Goal: Task Accomplishment & Management: Use online tool/utility

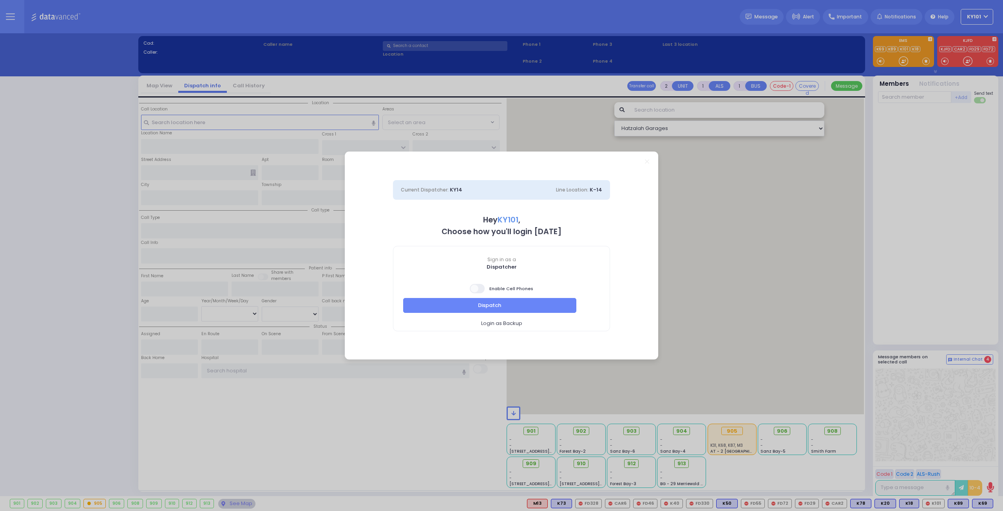
select select "14"
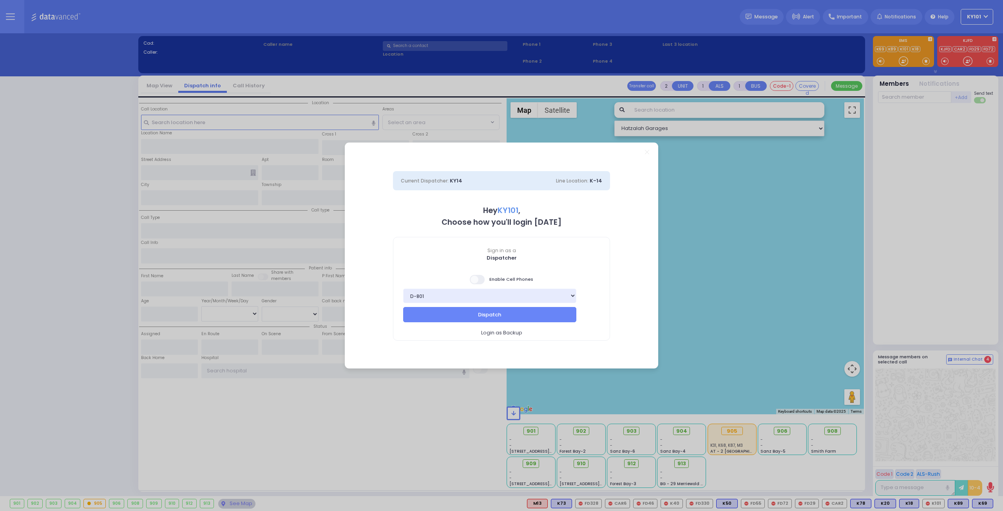
click at [480, 281] on span at bounding box center [478, 279] width 16 height 9
click at [78, 274] on input "checkbox" at bounding box center [78, 274] width 0 height 0
click at [516, 314] on button "Dispatch" at bounding box center [489, 314] width 173 height 15
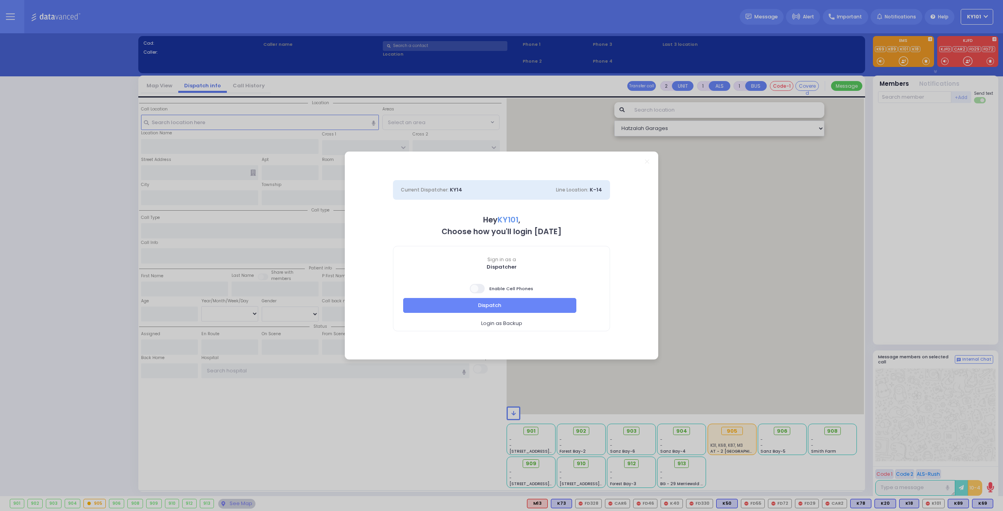
select select "14"
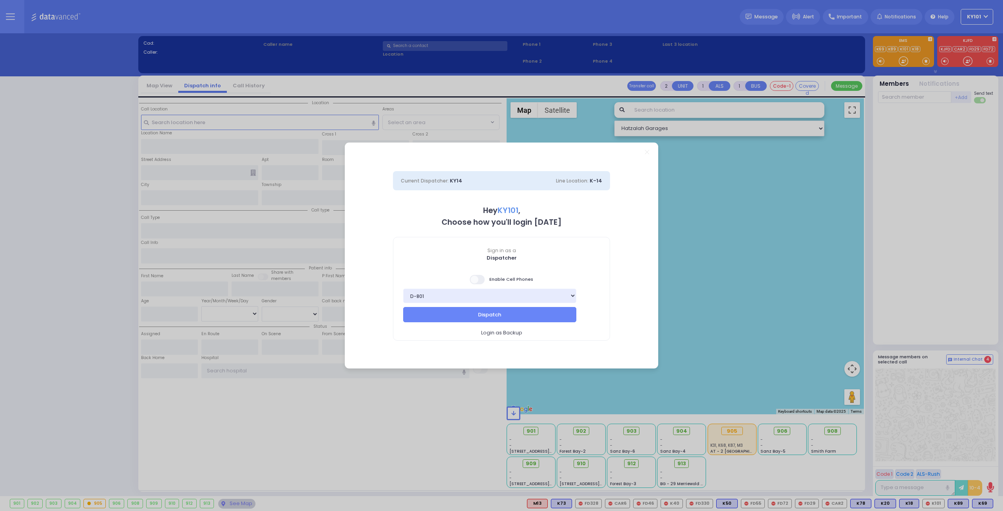
click at [481, 281] on span at bounding box center [478, 279] width 16 height 9
click at [78, 274] on input "checkbox" at bounding box center [78, 274] width 0 height 0
click at [498, 312] on button "Dispatch" at bounding box center [489, 314] width 173 height 15
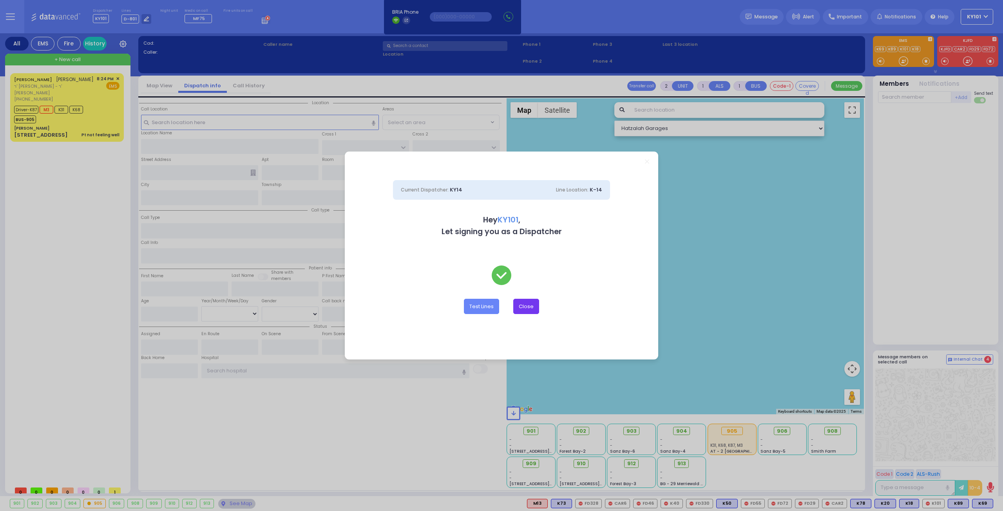
click at [526, 304] on button "Close" at bounding box center [526, 306] width 26 height 15
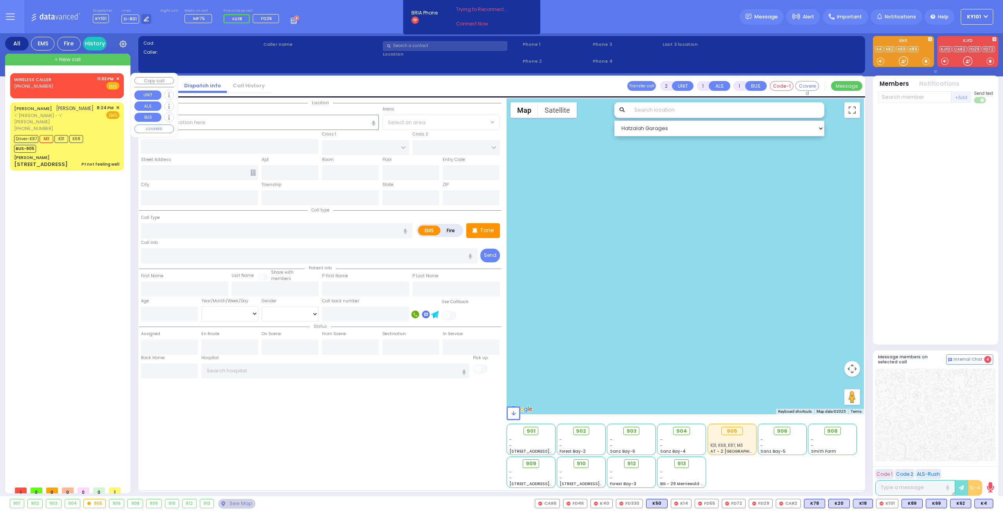
click at [50, 85] on div "[PHONE_NUMBER]" at bounding box center [34, 86] width 40 height 7
select select
radio input "true"
select select
type input "23:03"
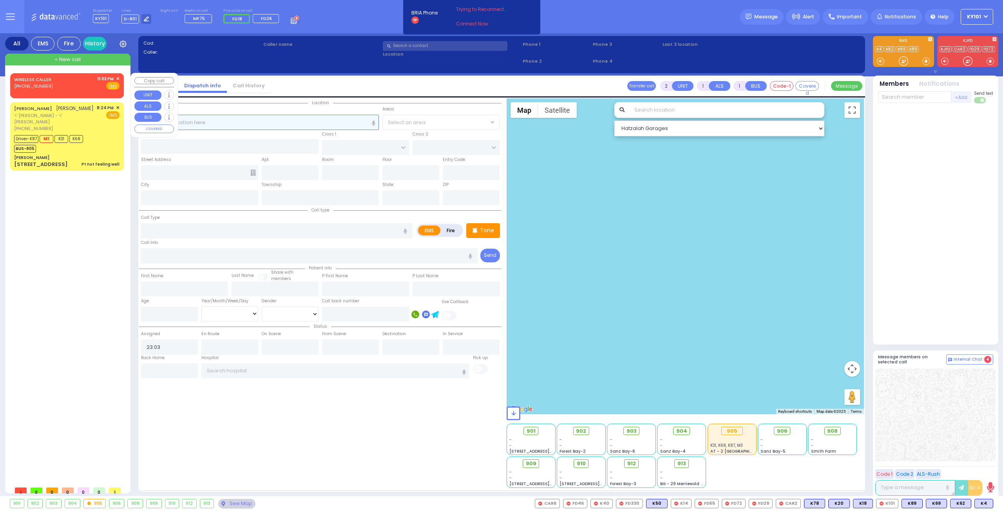
select select "Hatzalah Garages"
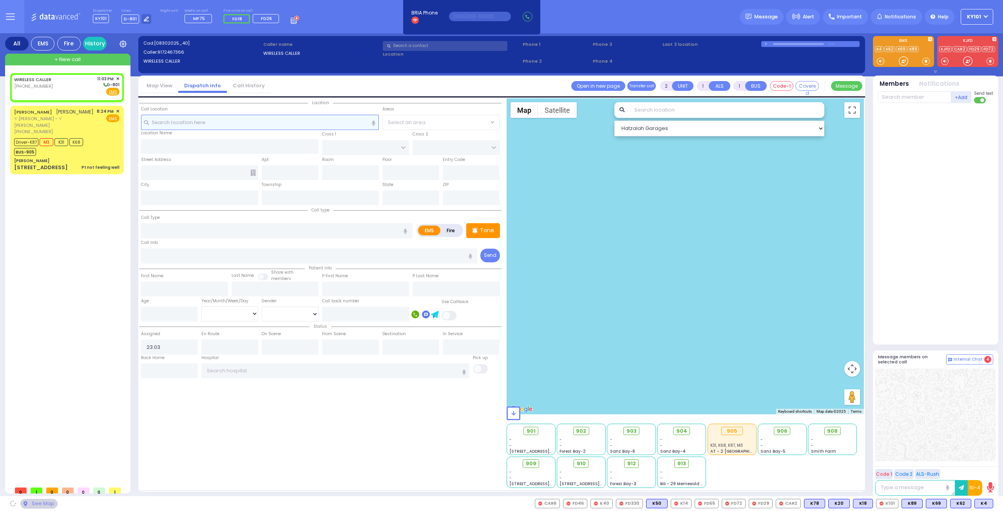
select select
radio input "true"
select select
select select "Hatzalah Garages"
click at [237, 85] on link "Call History" at bounding box center [249, 85] width 44 height 7
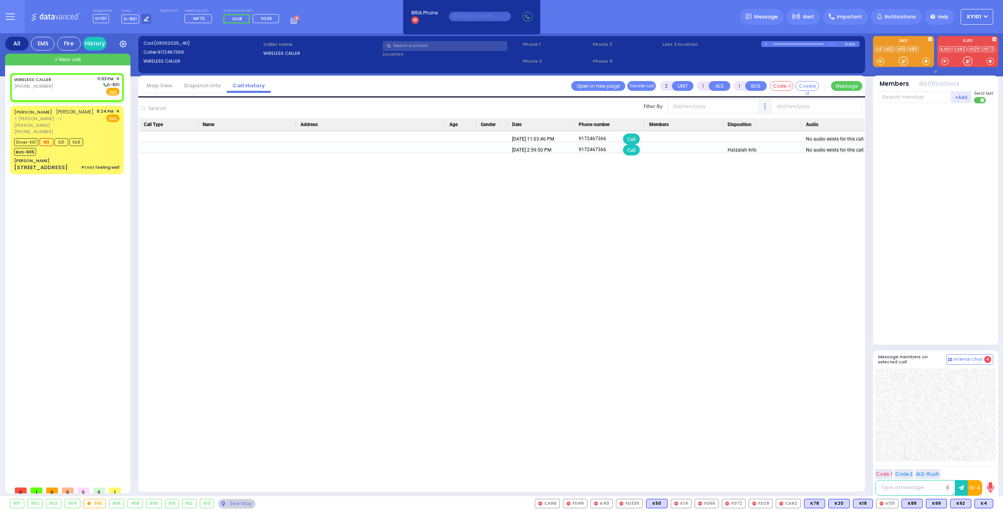
click at [196, 85] on link "Dispatch info" at bounding box center [202, 85] width 49 height 7
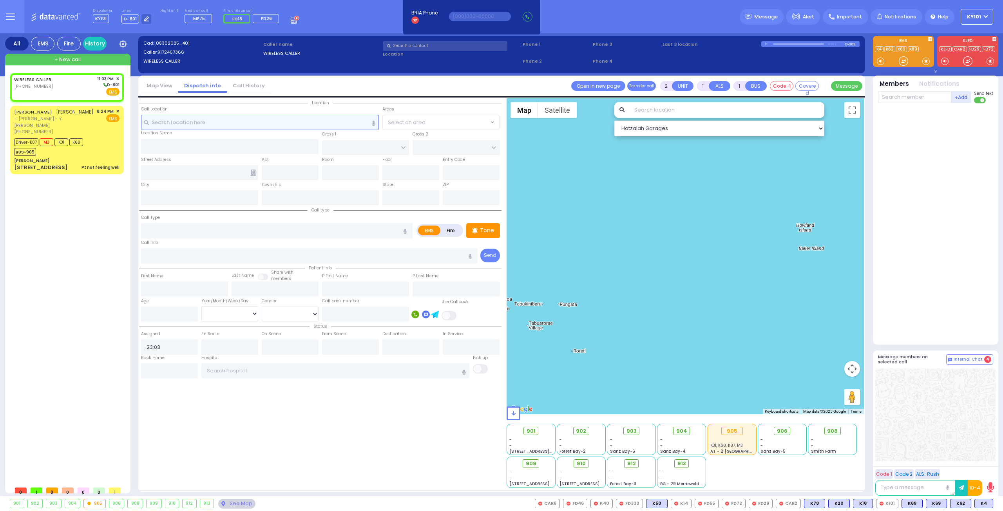
click at [208, 124] on input "text" at bounding box center [260, 122] width 238 height 15
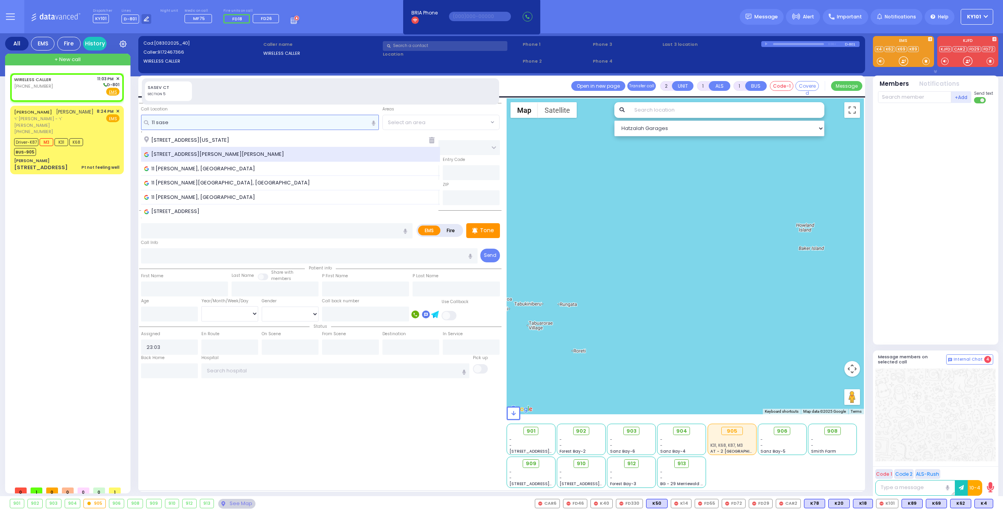
type input "11 sase"
click at [223, 149] on div "[STREET_ADDRESS][PERSON_NAME][PERSON_NAME]" at bounding box center [290, 154] width 299 height 14
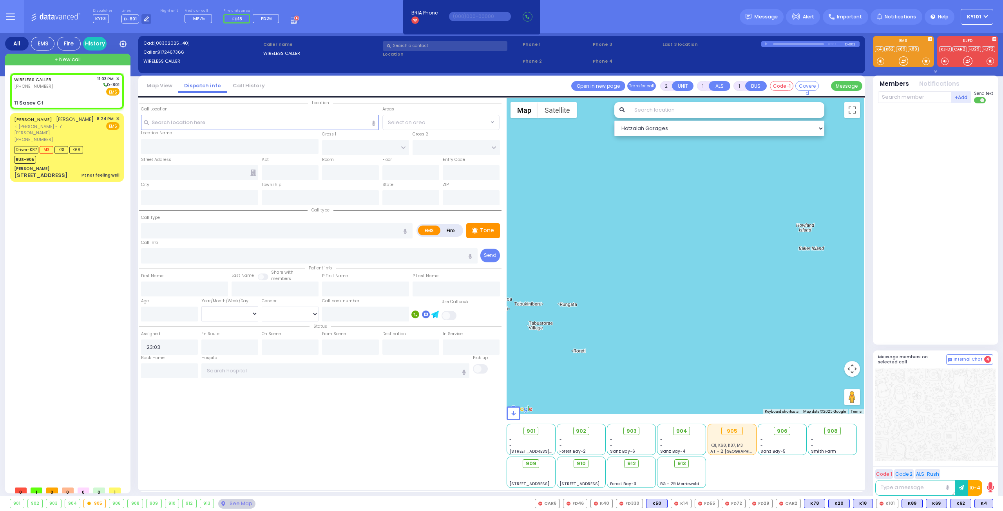
select select
radio input "true"
select select
select select "Hatzalah Garages"
click at [272, 169] on input "text" at bounding box center [290, 172] width 57 height 15
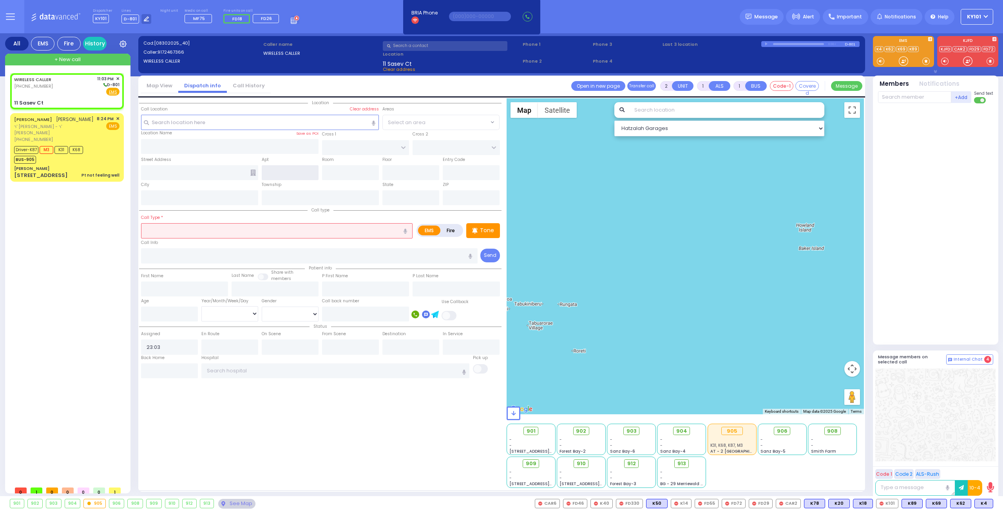
type input "[GEOGRAPHIC_DATA]"
type input "11 Sasev Ct"
type input "[PERSON_NAME]"
type input "[US_STATE]"
type input "10950"
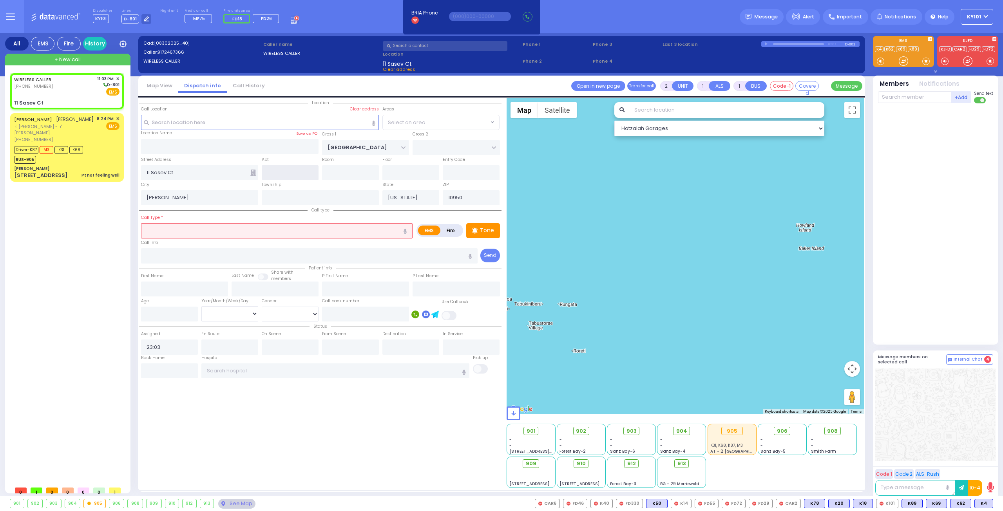
select select "[GEOGRAPHIC_DATA]"
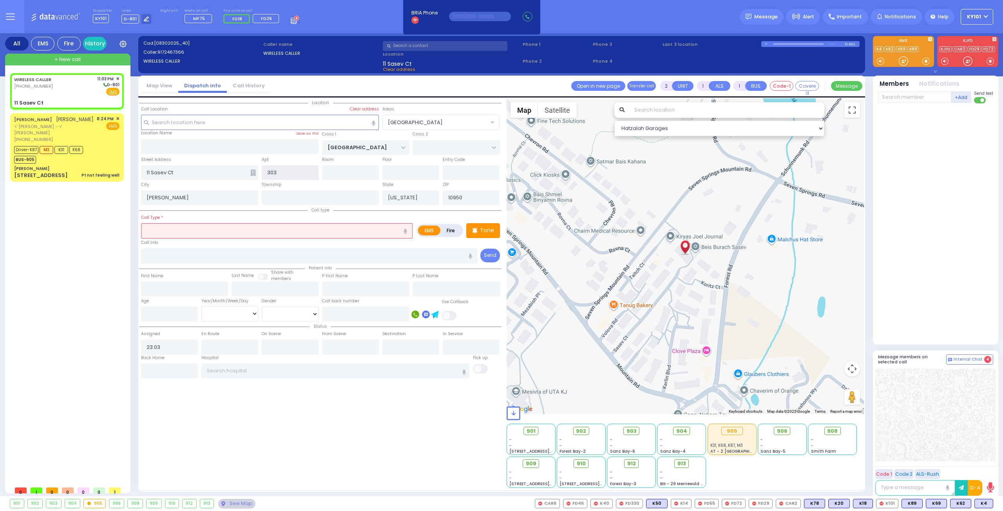
type input "303"
click at [452, 232] on label "Fire" at bounding box center [451, 231] width 22 height 10
radio input "true"
click at [342, 233] on input "text" at bounding box center [277, 230] width 272 height 15
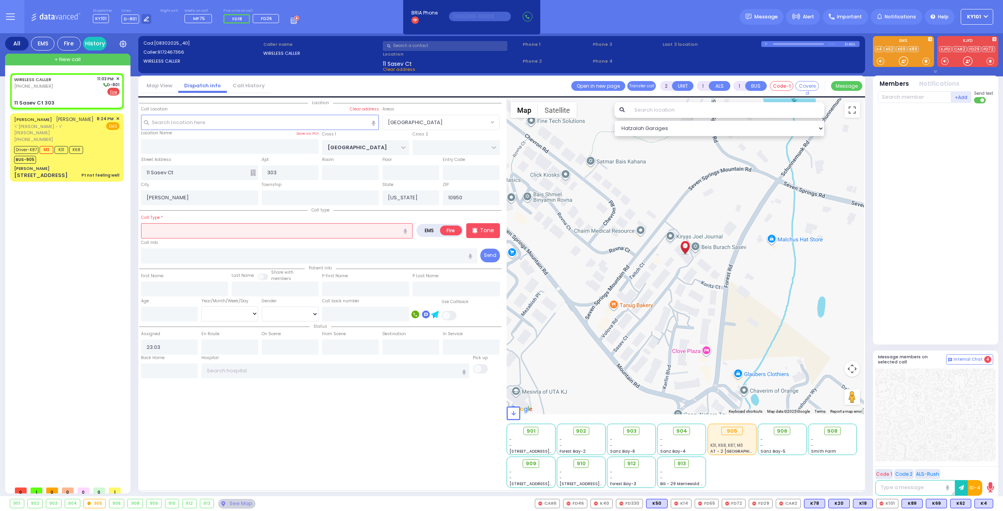
type input "s"
select select
radio input "true"
select select
select select "Hatzalah Garages"
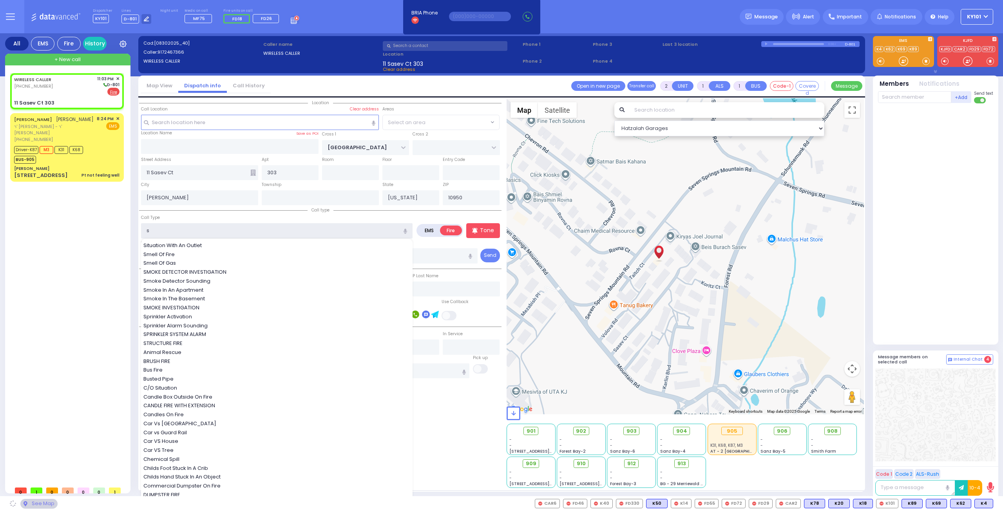
select select
type input "sm"
radio input "true"
select select
select select "Hatzalah Garages"
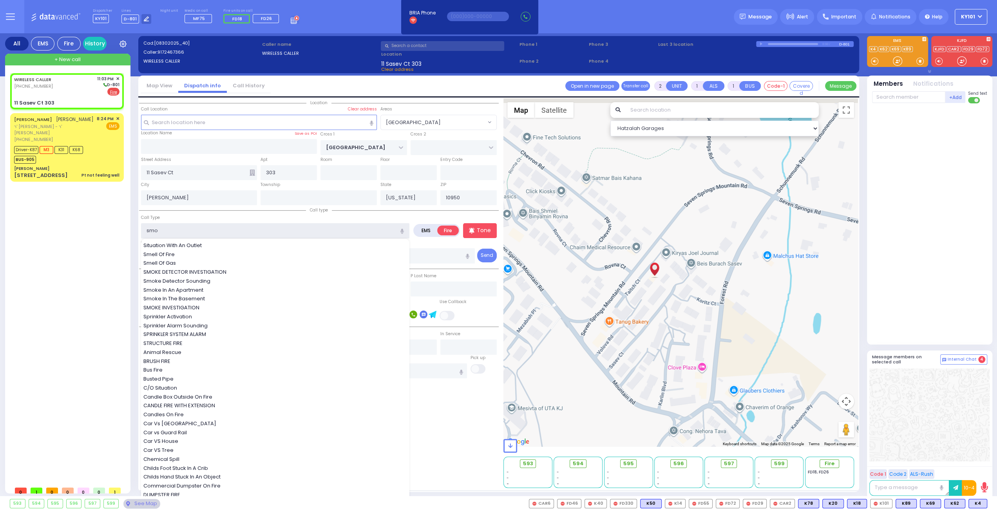
type input "smok"
select select "[GEOGRAPHIC_DATA]"
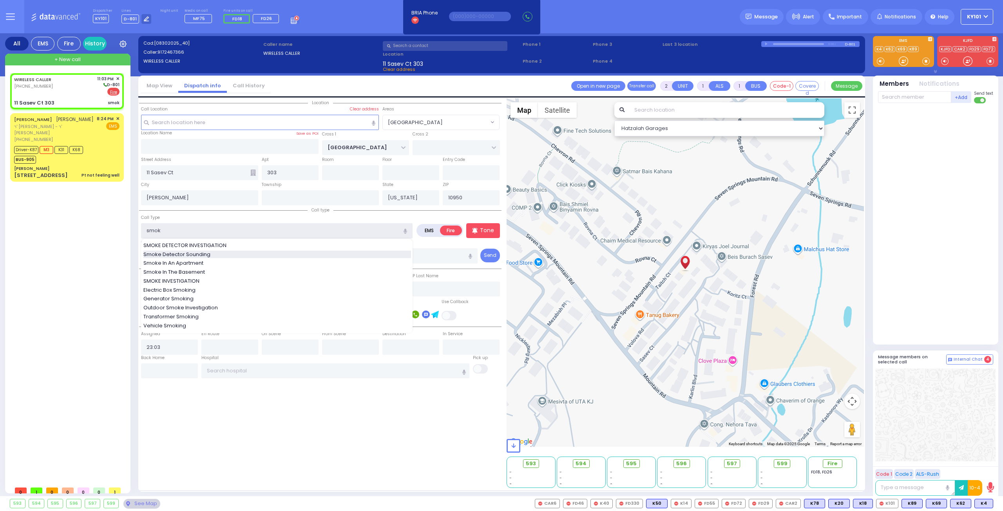
select select
radio input "true"
select select
select select "Hatzalah Garages"
select select "[GEOGRAPHIC_DATA]"
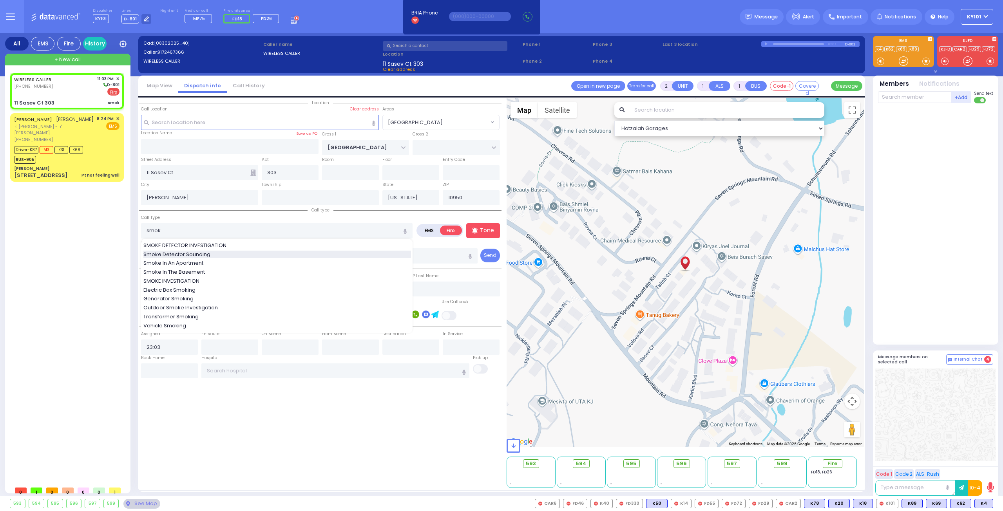
click at [239, 254] on div "Smoke Detector Sounding" at bounding box center [277, 255] width 268 height 8
type input "Smoke Detector Sounding"
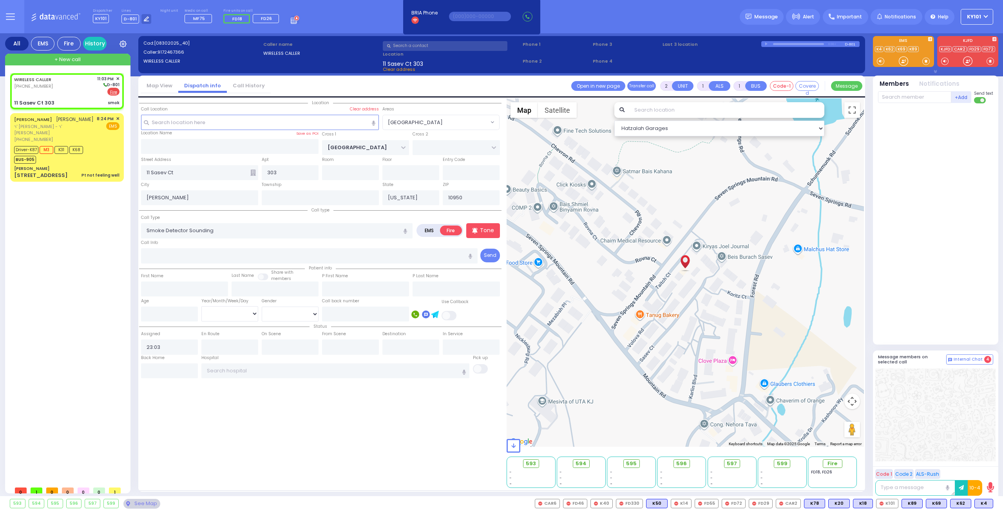
click at [250, 244] on div "Call Info" at bounding box center [309, 251] width 337 height 25
select select
radio input "true"
select select
select select "Hatzalah Garages"
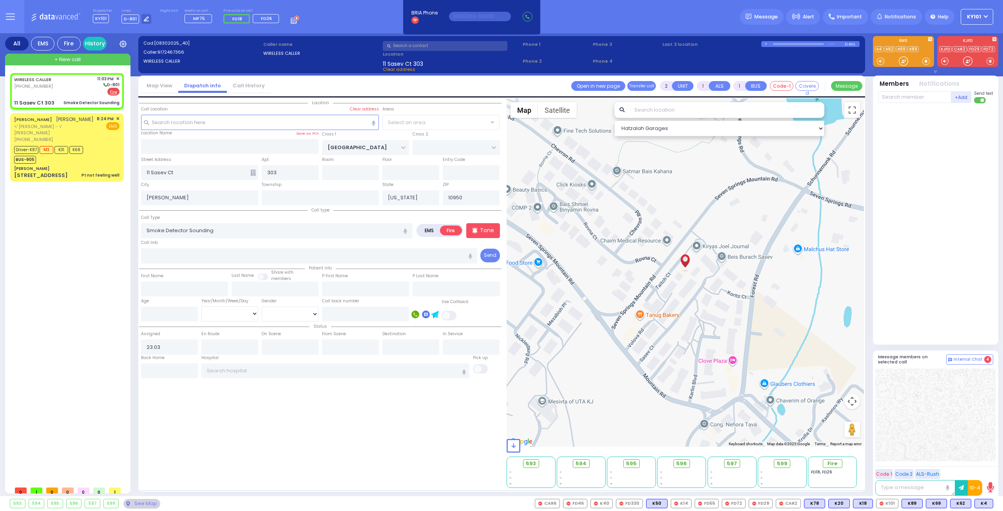
select select "[GEOGRAPHIC_DATA]"
select select
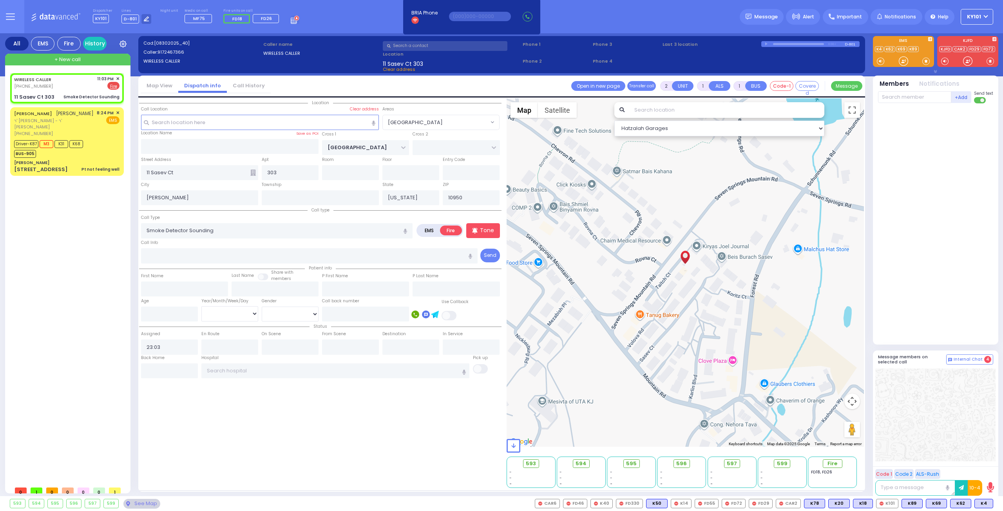
radio input "true"
select select
select select "Hatzalah Garages"
select select "[GEOGRAPHIC_DATA]"
click at [894, 98] on input "text" at bounding box center [914, 97] width 73 height 12
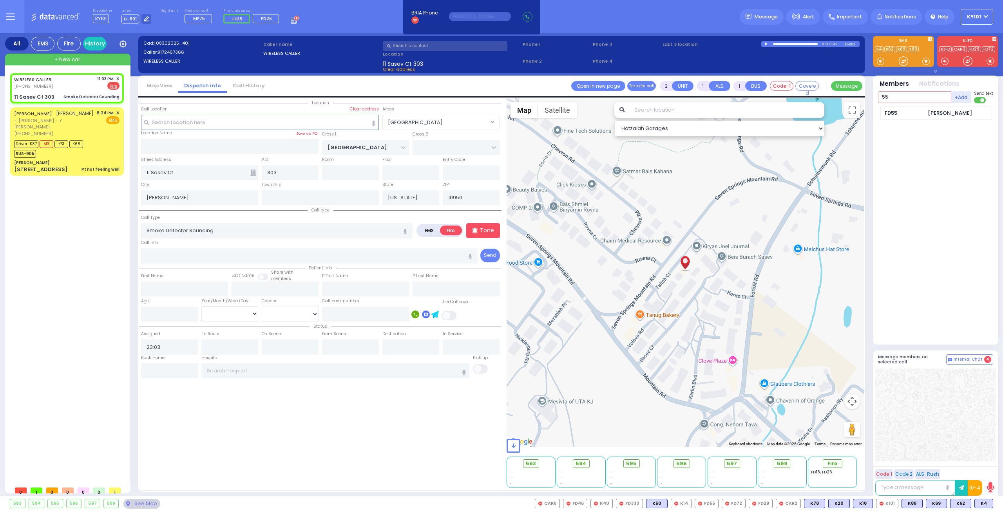
type input "55"
type input "22"
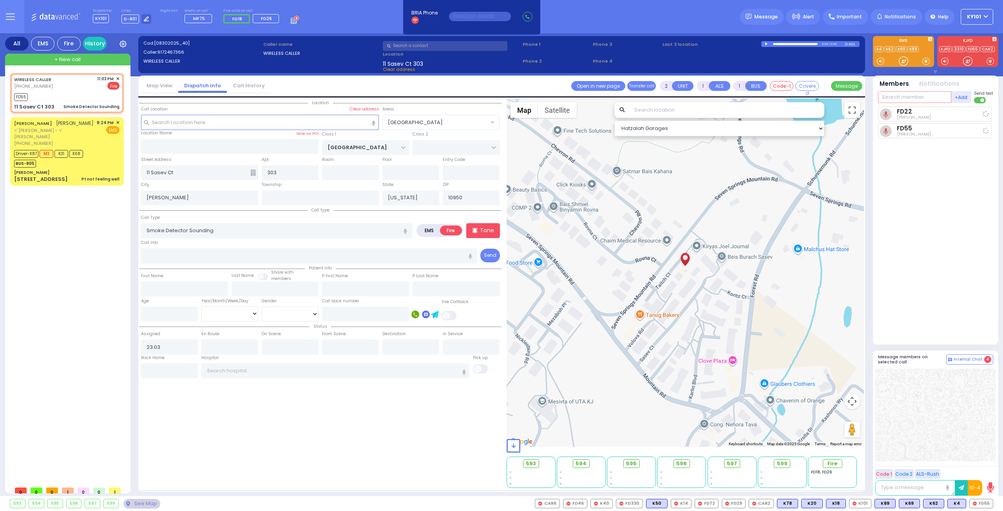
select select
radio input "true"
select select
type input "23:04"
select select "Hatzalah Garages"
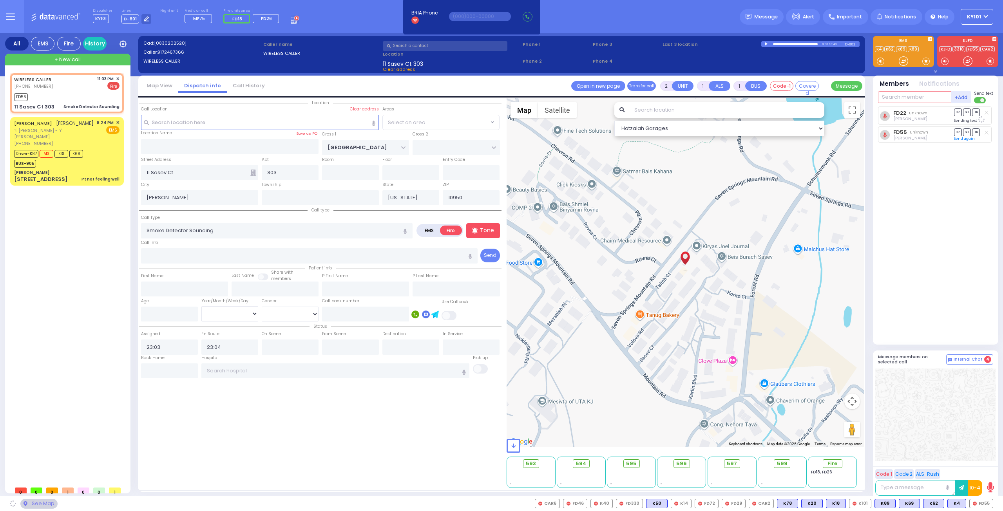
select select "[GEOGRAPHIC_DATA]"
select select
radio input "true"
select select
select select "Hatzalah Garages"
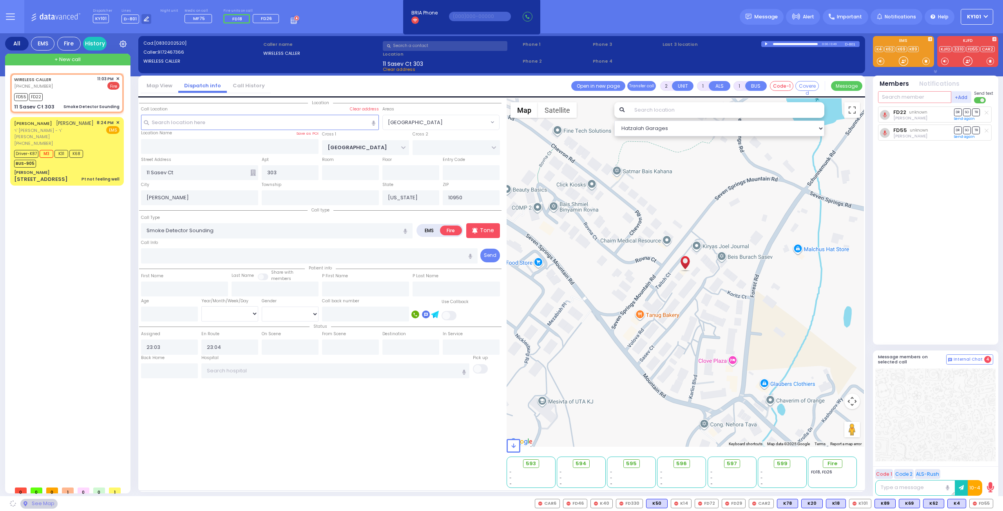
select select "[GEOGRAPHIC_DATA]"
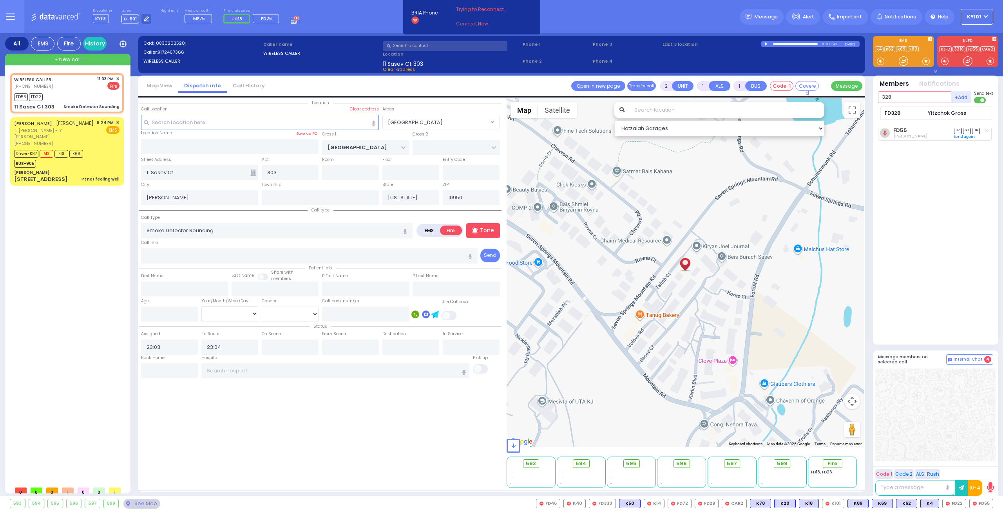
type input "328"
select select
radio input "true"
select select
select select "Hatzalah Garages"
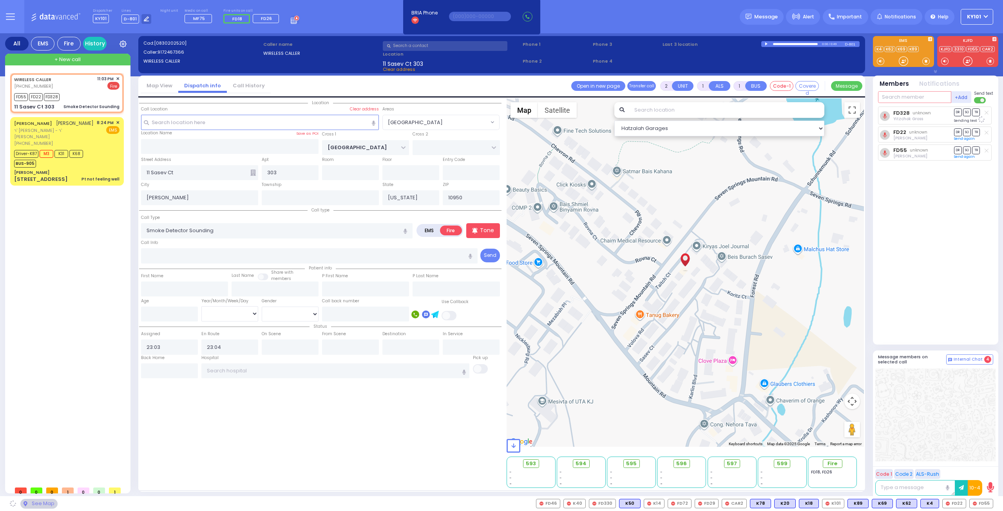
select select "[GEOGRAPHIC_DATA]"
type input "car2"
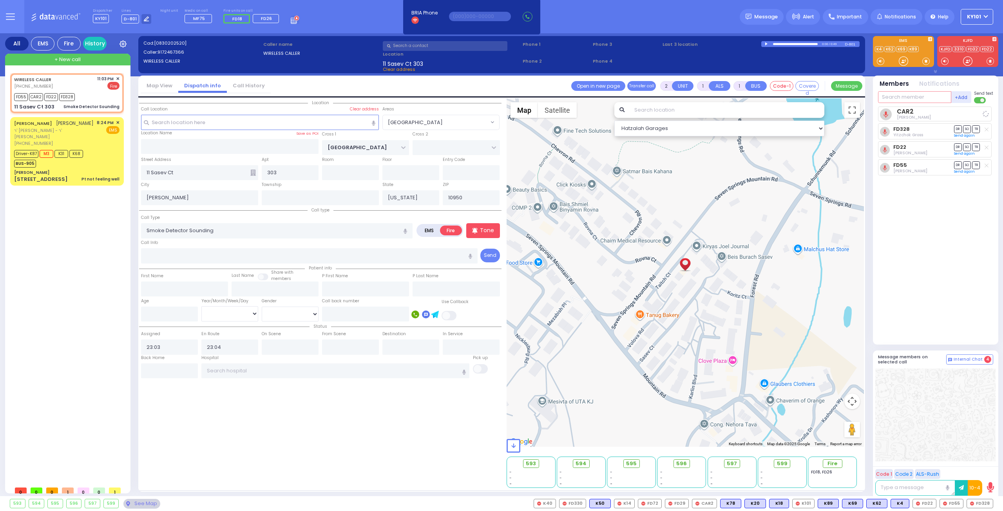
select select
radio input "true"
select select
select select "Hatzalah Garages"
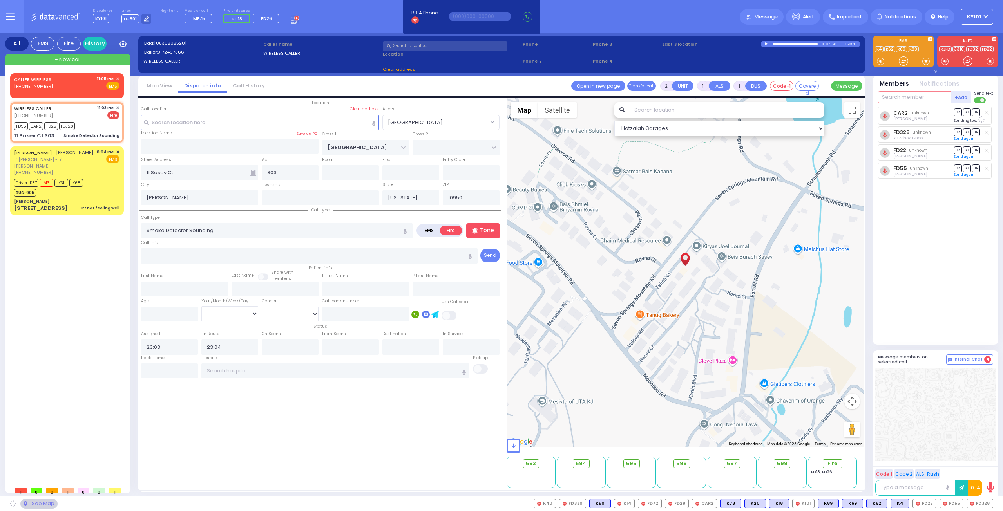
select select "[GEOGRAPHIC_DATA]"
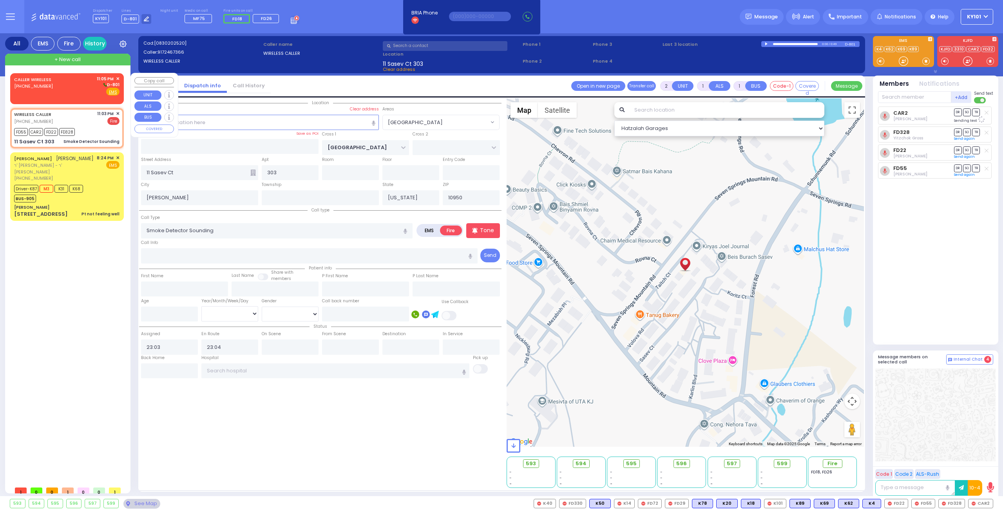
click at [72, 82] on div "CALLER WIRELESS [PHONE_NUMBER] 11:05 PM ✕ D-801" at bounding box center [66, 86] width 105 height 20
select select
radio input "true"
select select
type input "23:05"
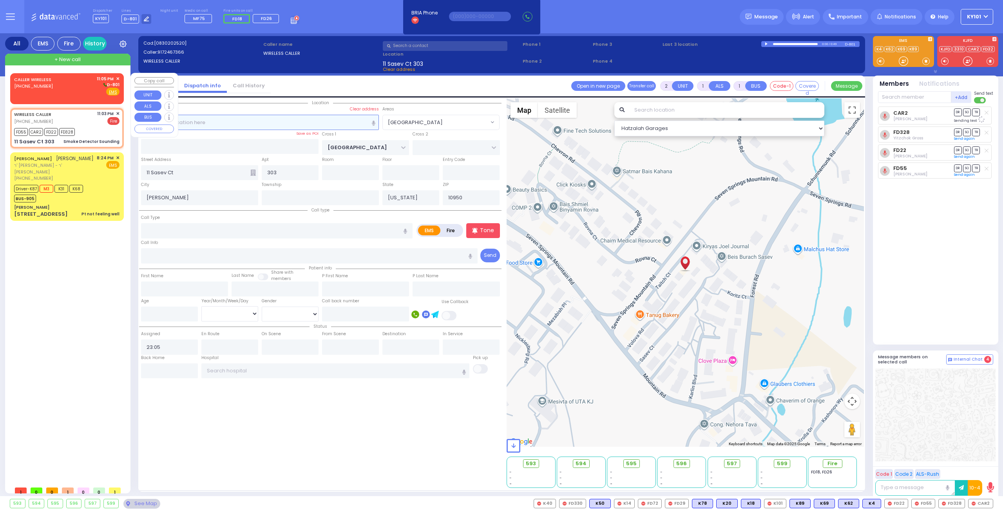
select select "Hatzalah Garages"
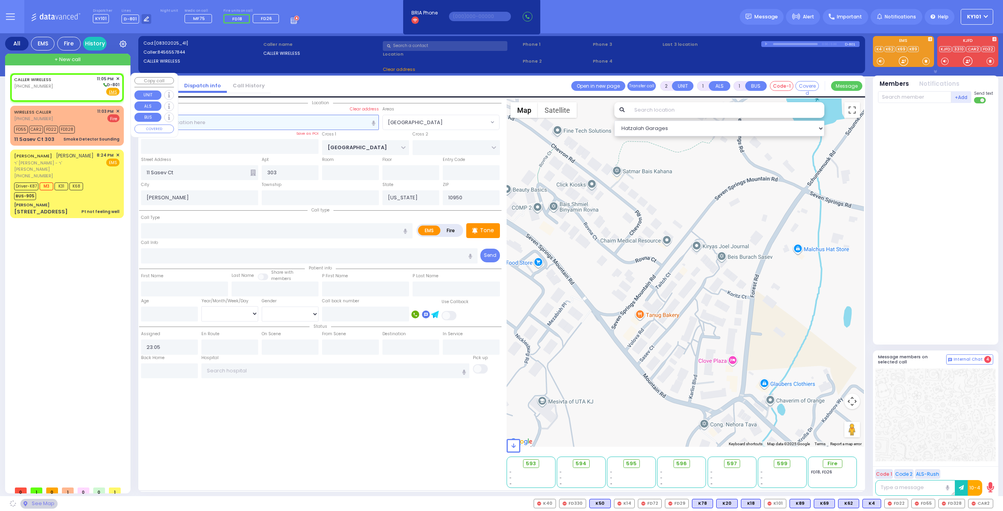
select select
radio input "true"
select select
select select "Hatzalah Garages"
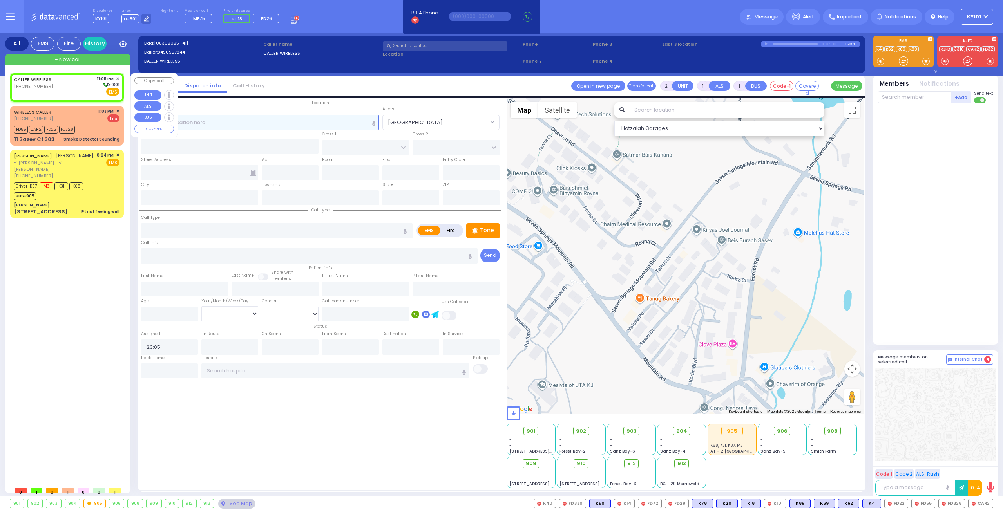
click at [296, 121] on input "text" at bounding box center [260, 122] width 238 height 15
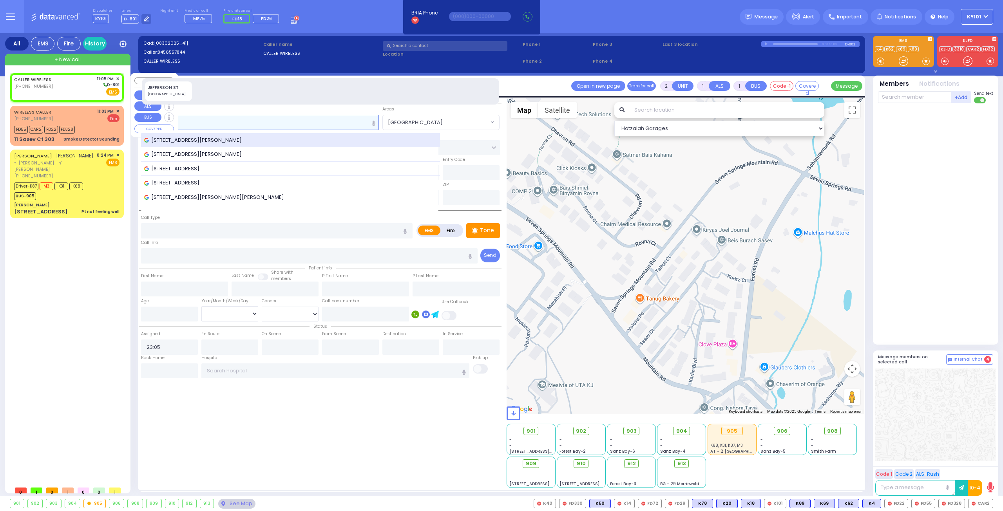
type input "24 jeffer"
click at [279, 135] on div "[STREET_ADDRESS][PERSON_NAME]" at bounding box center [290, 140] width 299 height 14
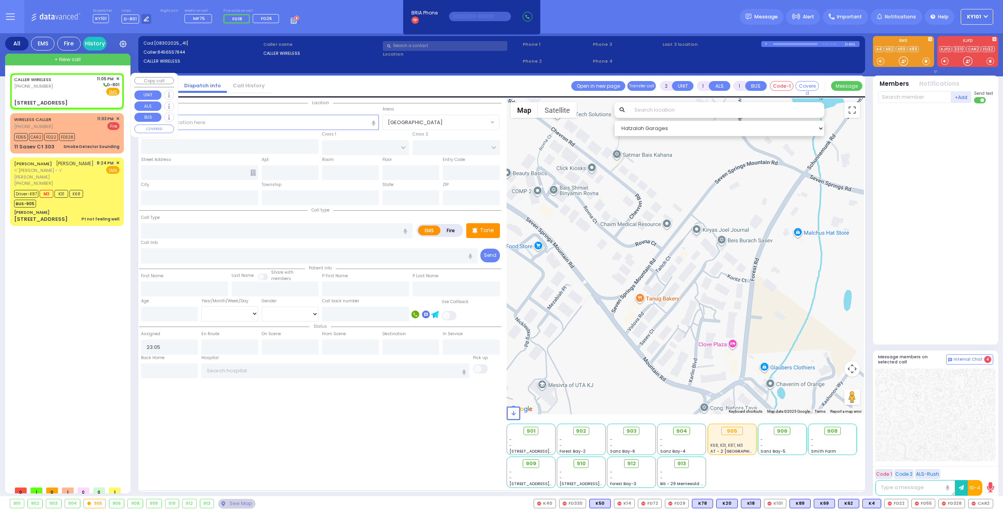
select select
radio input "true"
select select
select select "Hatzalah Garages"
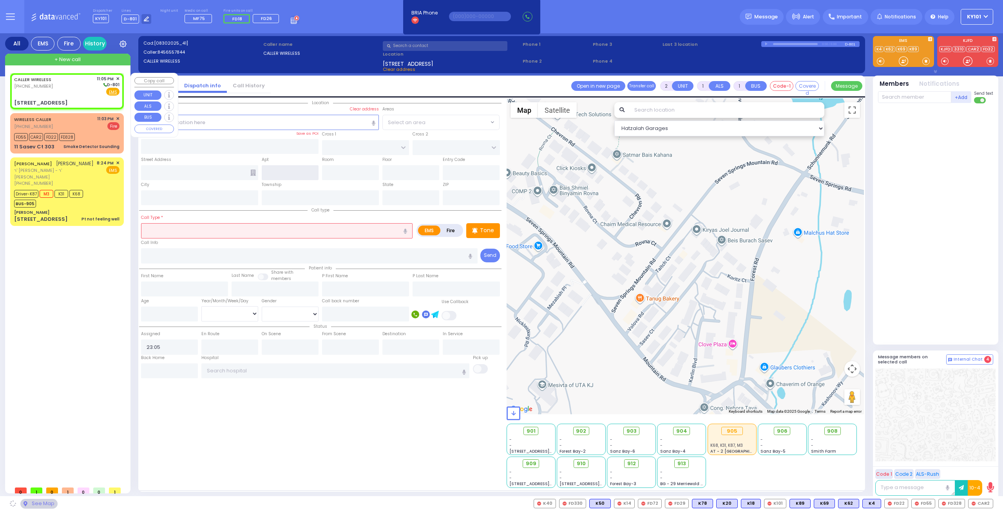
type input "CLEVELAND ST"
type input "FILLMORE COURT"
type input "[STREET_ADDRESS]"
type input "Woodbury"
type input "[US_STATE]"
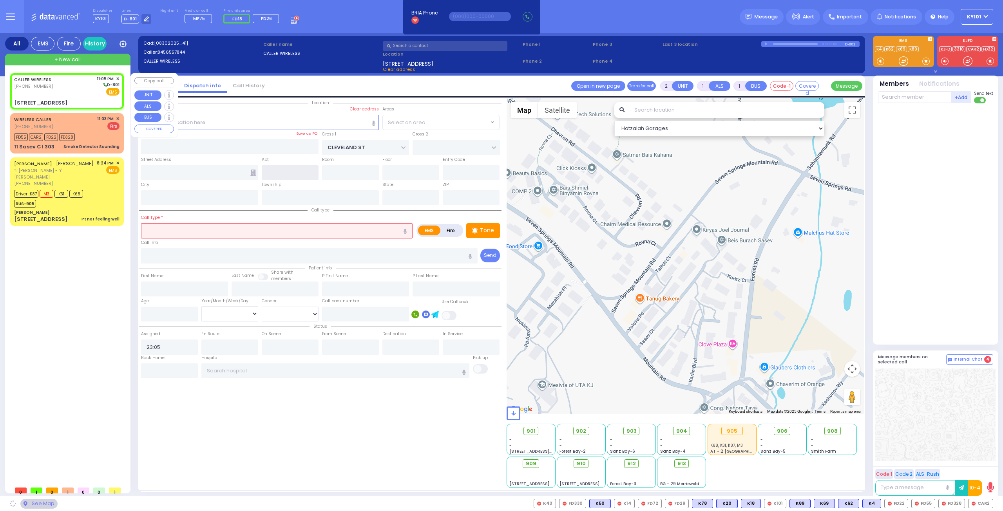
type input "10930"
select select "[GEOGRAPHIC_DATA]"
click at [174, 310] on input "number" at bounding box center [169, 314] width 57 height 15
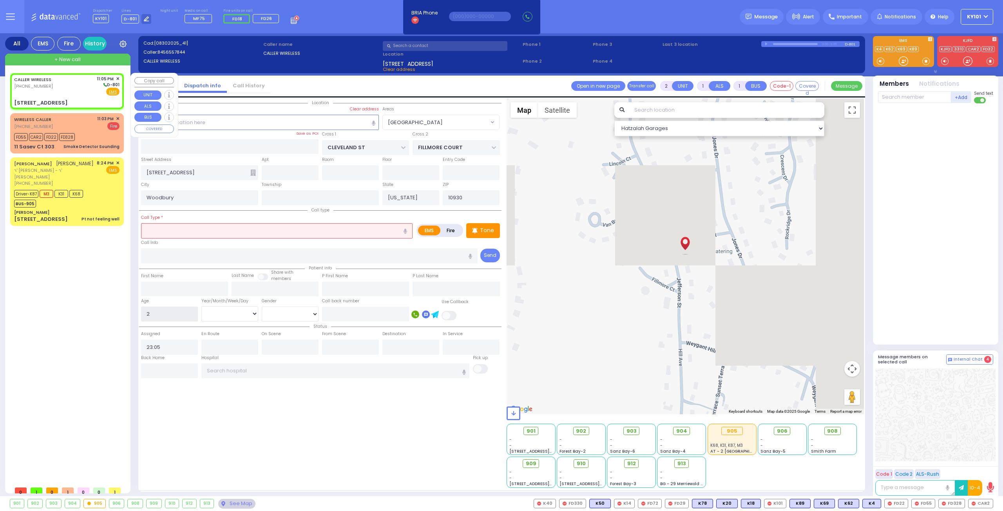
type input "2"
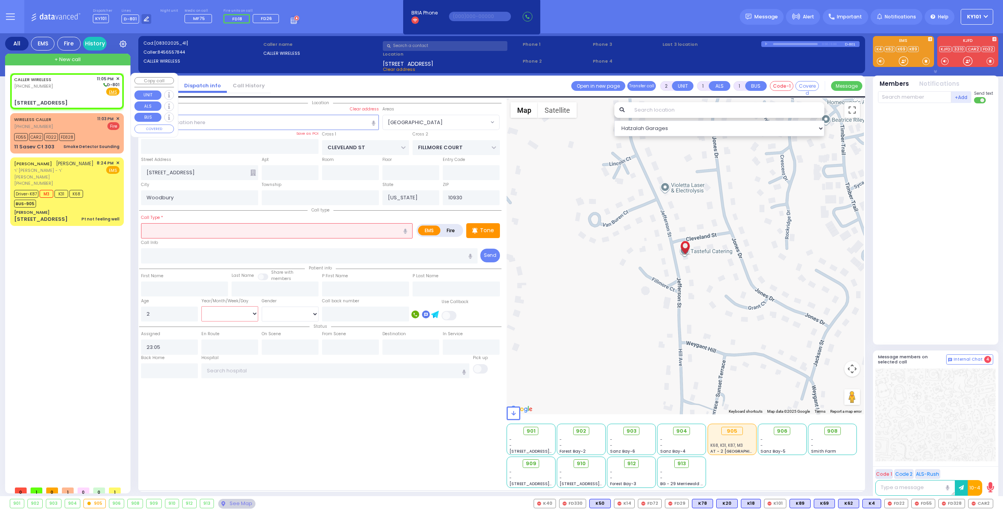
select select
radio input "true"
select select
select select "Hatzalah Garages"
select select "[GEOGRAPHIC_DATA]"
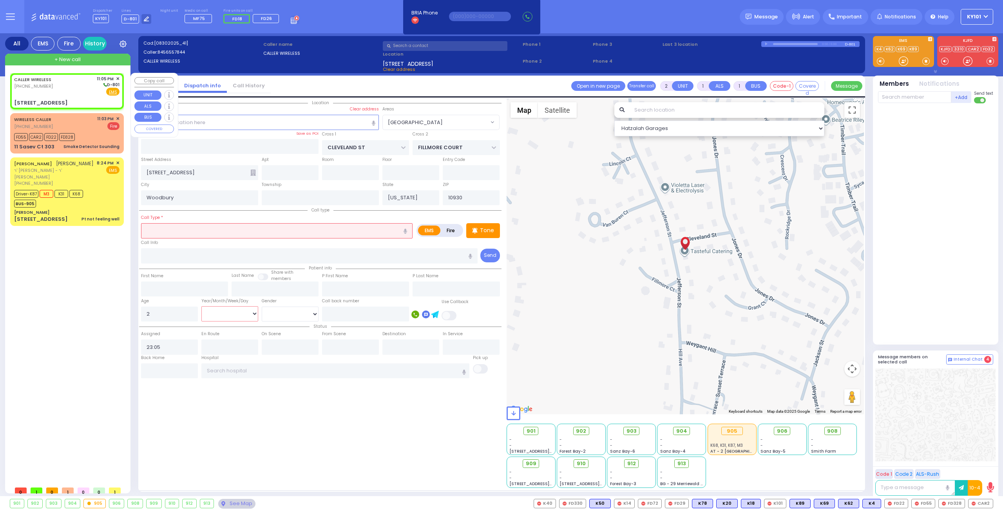
click at [244, 310] on select "Year Month Week Day" at bounding box center [229, 313] width 57 height 15
select select "Year"
click at [201, 306] on select "Year Month Week Day" at bounding box center [229, 313] width 57 height 15
click at [238, 231] on input "text" at bounding box center [277, 230] width 272 height 15
select select
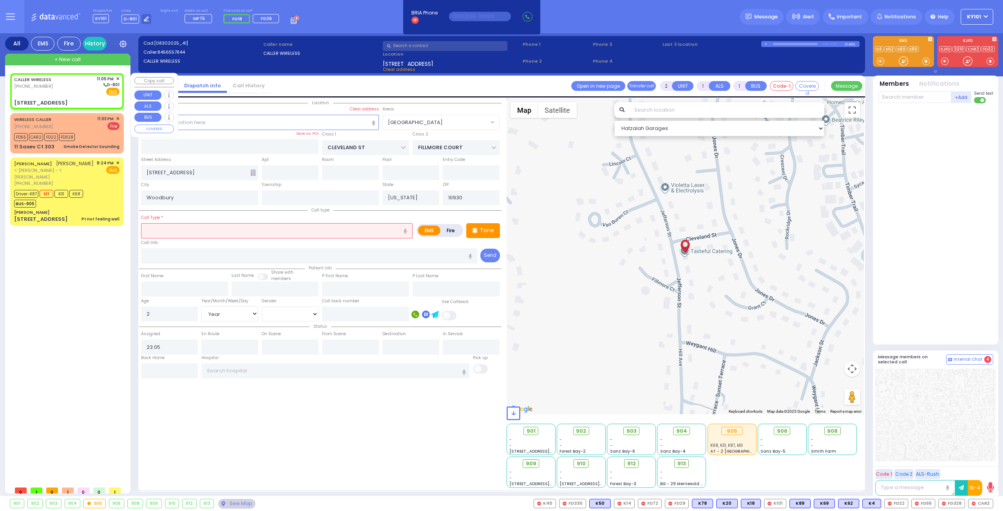
radio input "true"
select select "Year"
select select "Hatzalah Garages"
select select "[GEOGRAPHIC_DATA]"
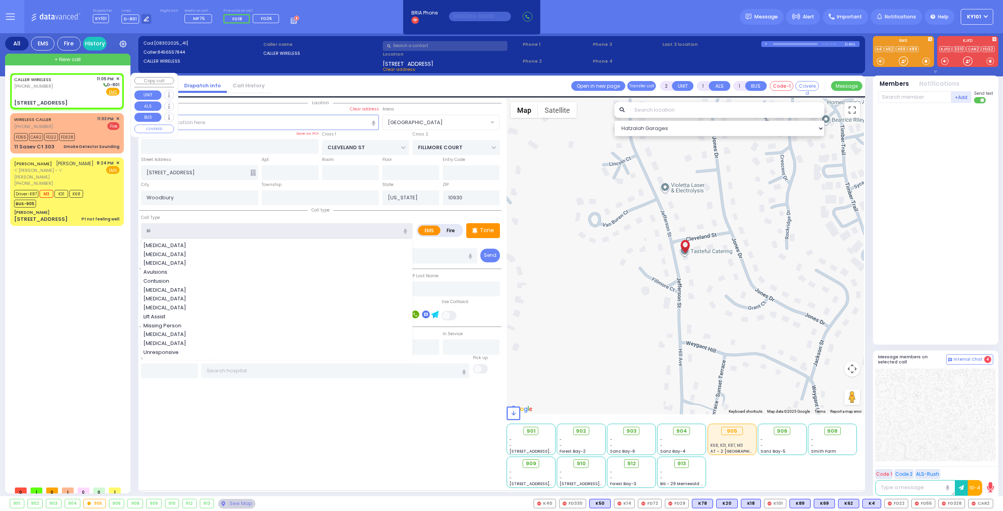
type input "s"
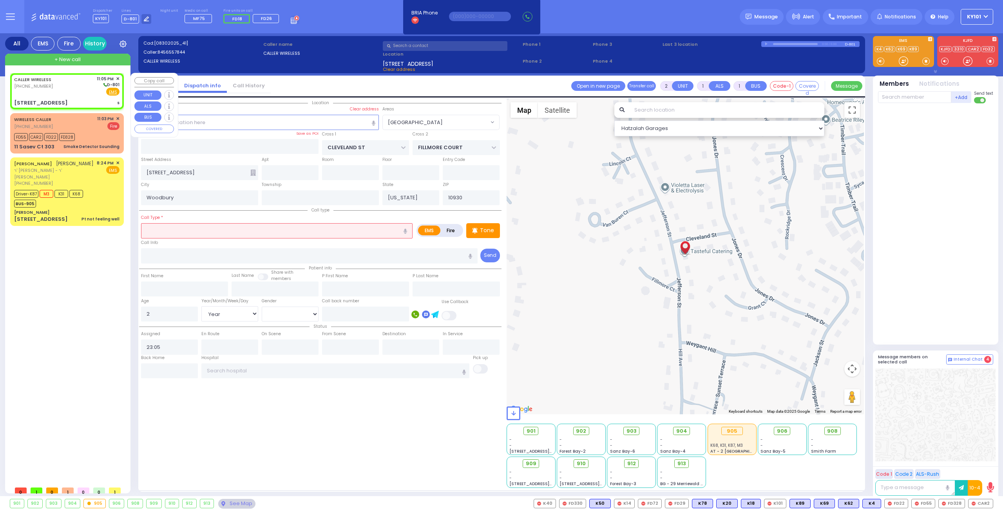
select select
radio input "true"
select select "Year"
select select "Hatzalah Garages"
select select "[GEOGRAPHIC_DATA]"
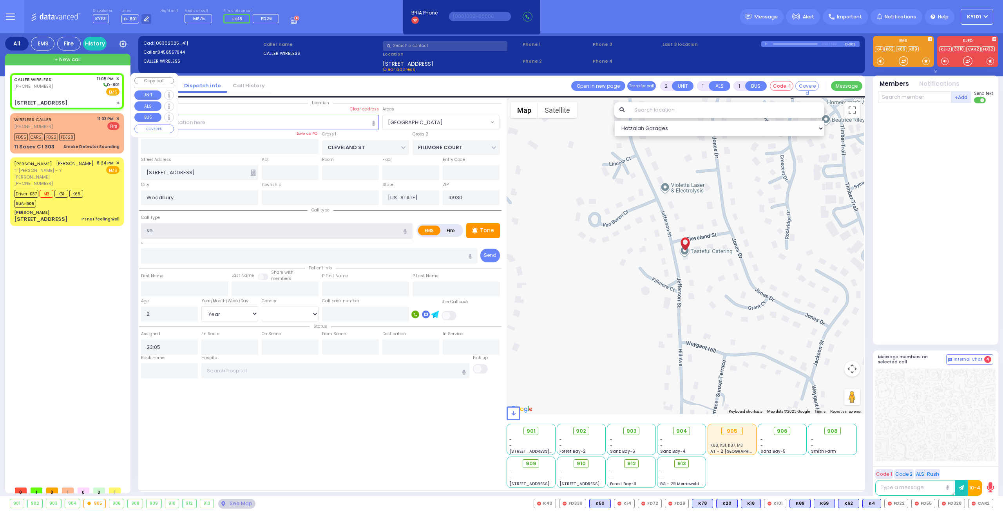
type input "sei"
select select
radio input "true"
select select "Year"
select select "Hatzalah Garages"
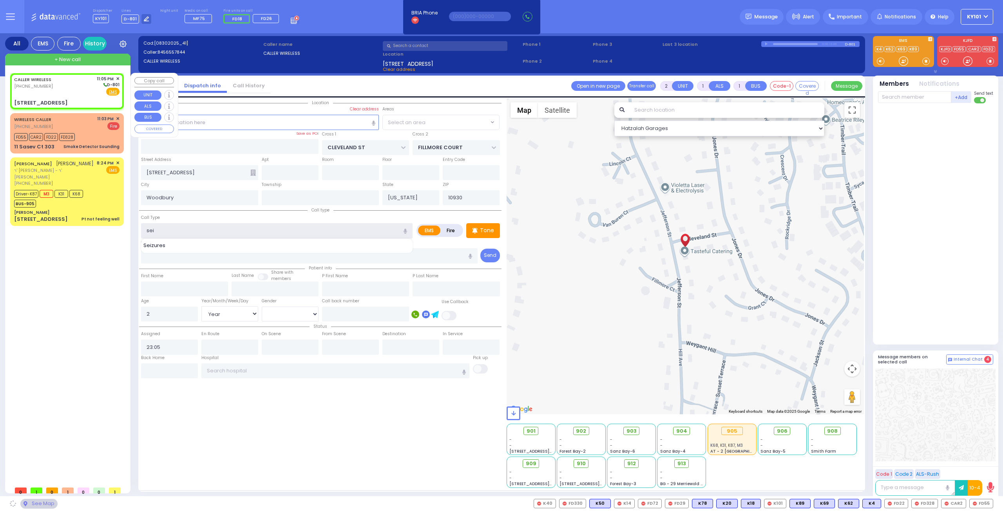
select select "[GEOGRAPHIC_DATA]"
type input "Seizures"
type input "3"
type input "2"
select select
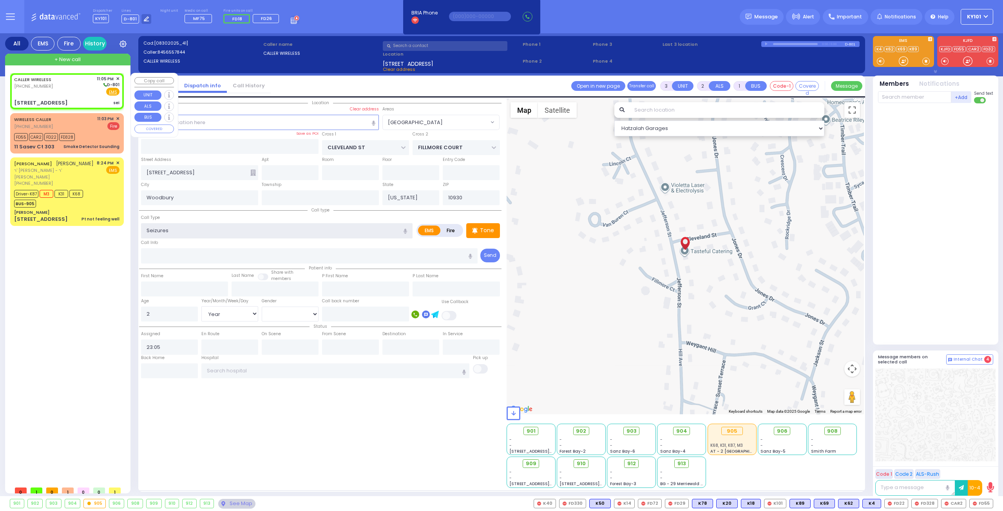
radio input "true"
select select "Year"
select select "Hatzalah Garages"
select select "[GEOGRAPHIC_DATA]"
select select
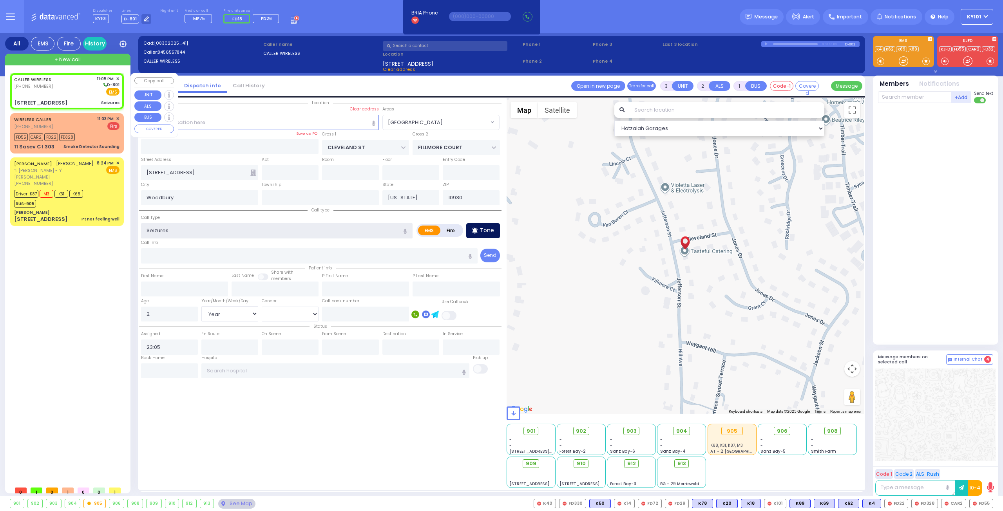
radio input "true"
select select "Year"
select select "Hatzalah Garages"
select select "[GEOGRAPHIC_DATA]"
click at [480, 228] on div "Tone" at bounding box center [483, 230] width 34 height 15
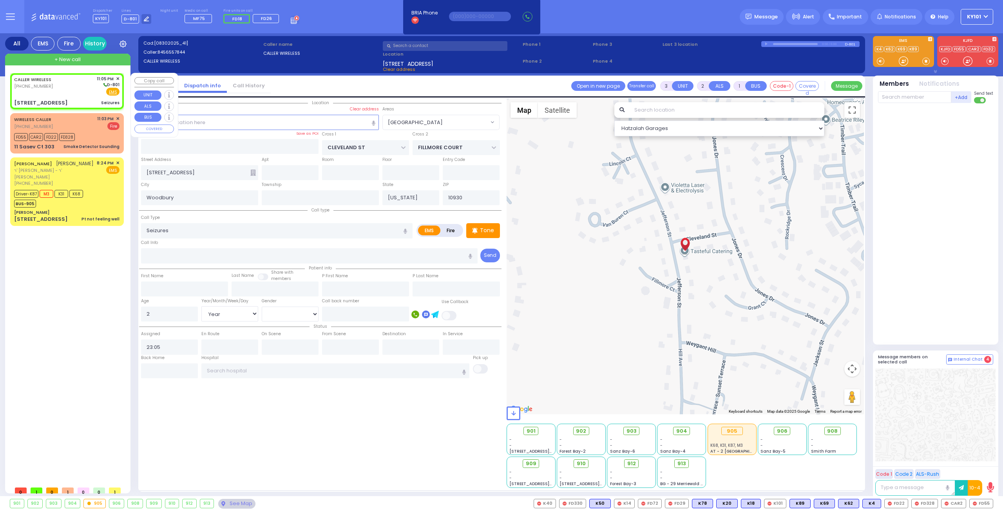
select select
radio input "true"
select select "Year"
select select "Hatzalah Garages"
select select "[GEOGRAPHIC_DATA]"
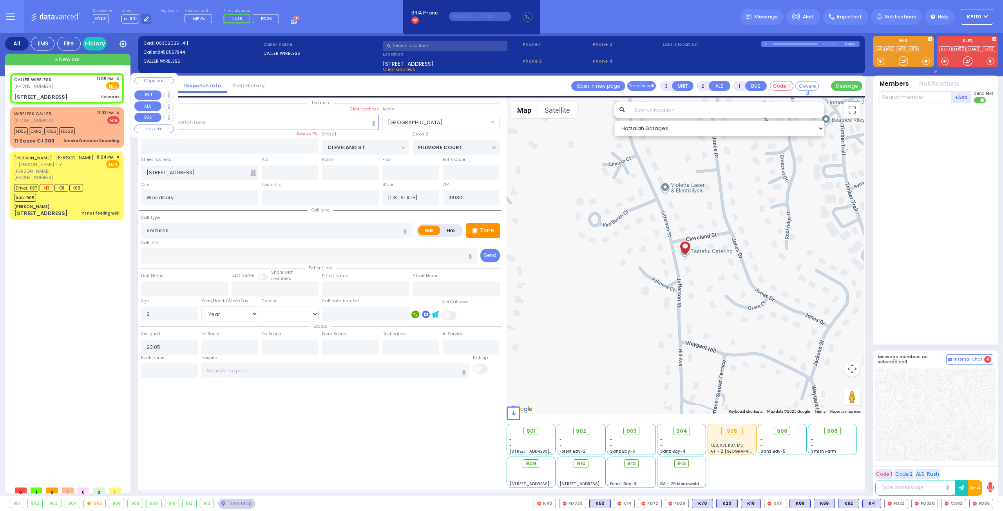
select select
radio input "true"
select select "Year"
select select "Hatzalah Garages"
select select "[GEOGRAPHIC_DATA]"
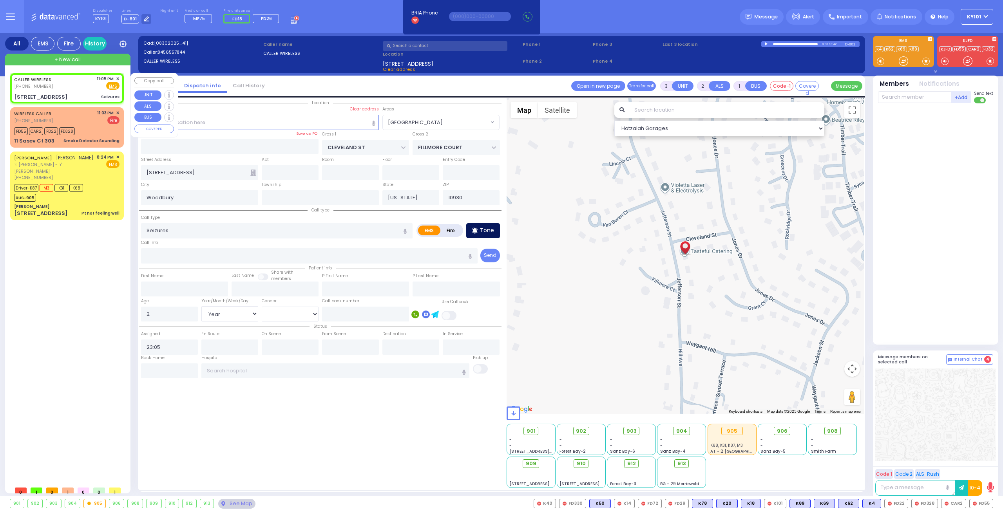
click at [477, 228] on icon at bounding box center [476, 229] width 1 height 2
click at [482, 228] on p "Tone" at bounding box center [487, 230] width 14 height 8
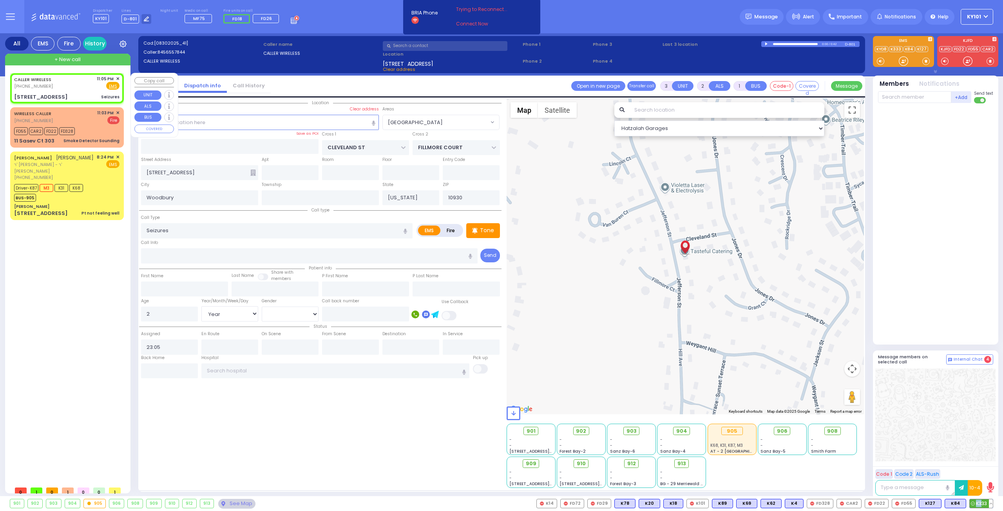
click at [982, 501] on span "K333" at bounding box center [981, 504] width 23 height 9
click at [950, 503] on icon at bounding box center [948, 504] width 4 height 4
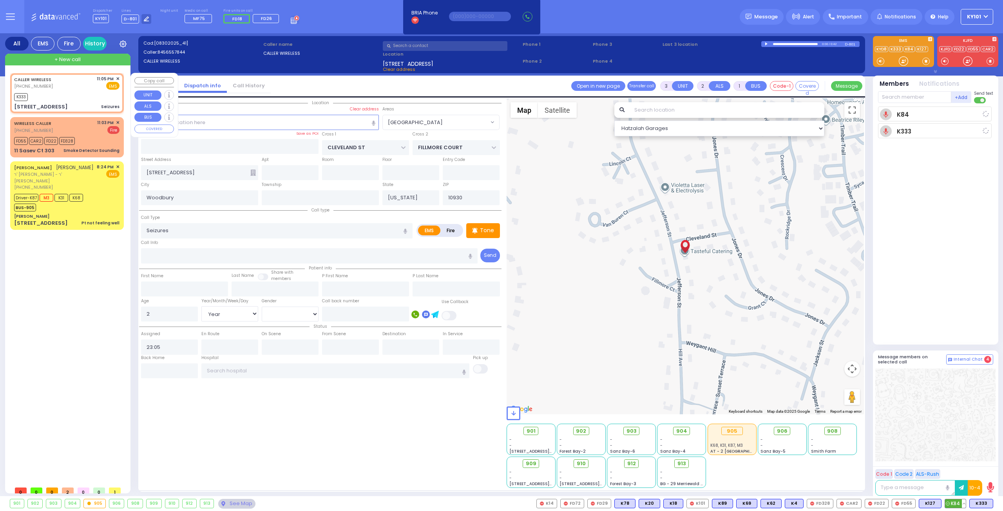
select select
radio input "true"
select select "Year"
type input "23:07"
select select "Hatzalah Garages"
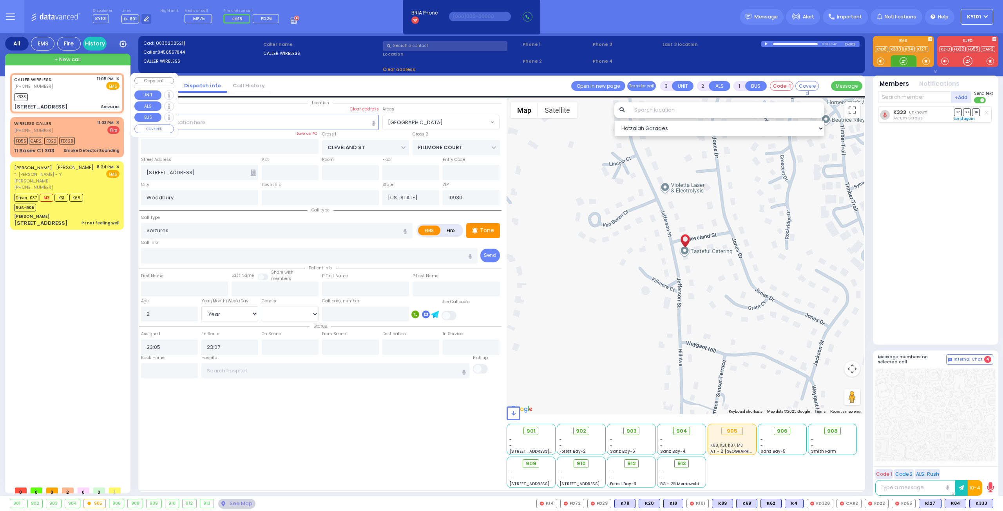
select select "[GEOGRAPHIC_DATA]"
select select
radio input "true"
select select "Year"
select select "Hatzalah Garages"
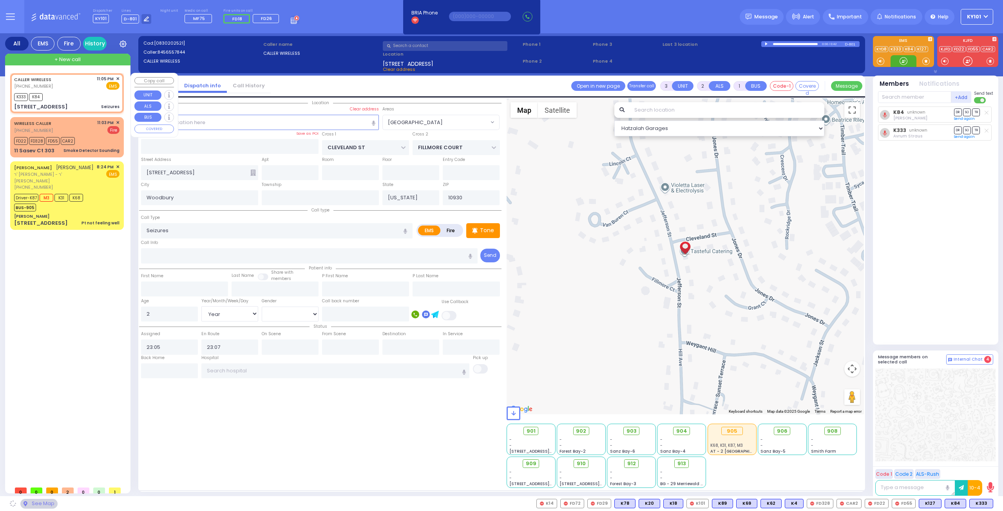
select select "[GEOGRAPHIC_DATA]"
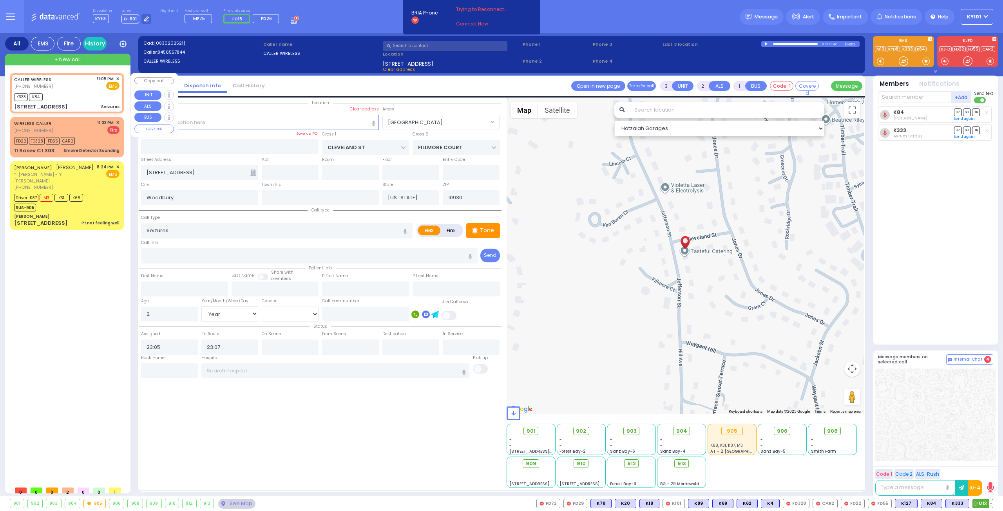
click at [982, 503] on span "M13" at bounding box center [983, 504] width 20 height 9
select select
radio input "true"
select select "Year"
select select "Hatzalah Garages"
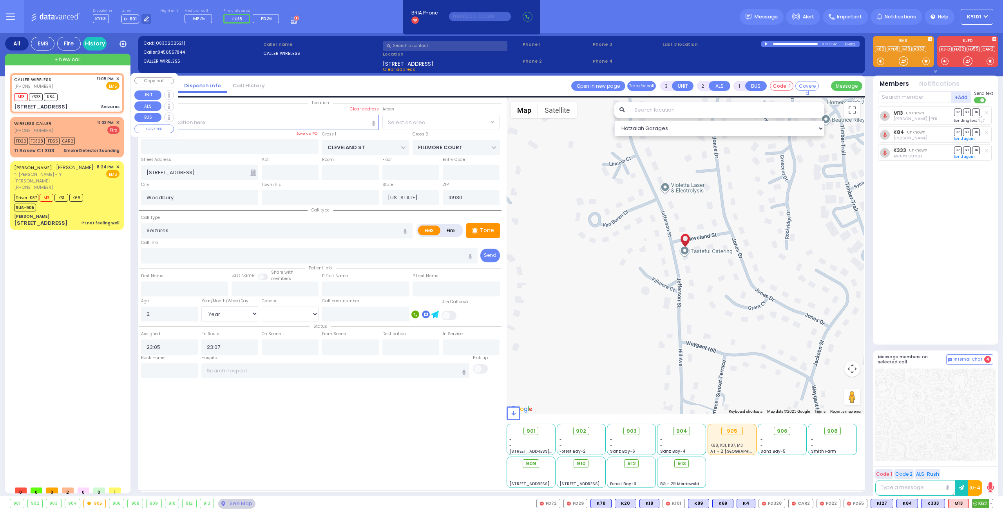
select select "[GEOGRAPHIC_DATA]"
click at [984, 503] on span "K62" at bounding box center [982, 504] width 20 height 9
select select
radio input "true"
select select "Year"
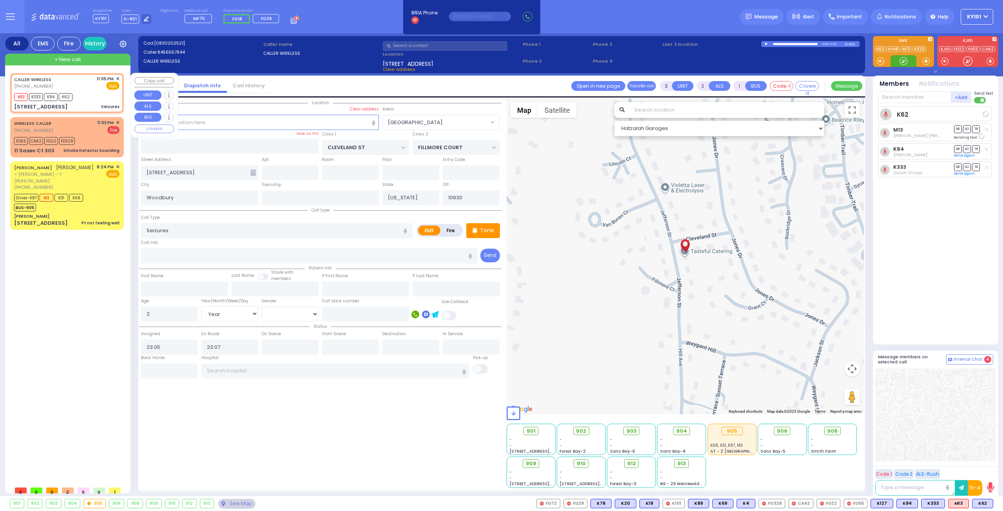
select select "Hatzalah Garages"
select select "[GEOGRAPHIC_DATA]"
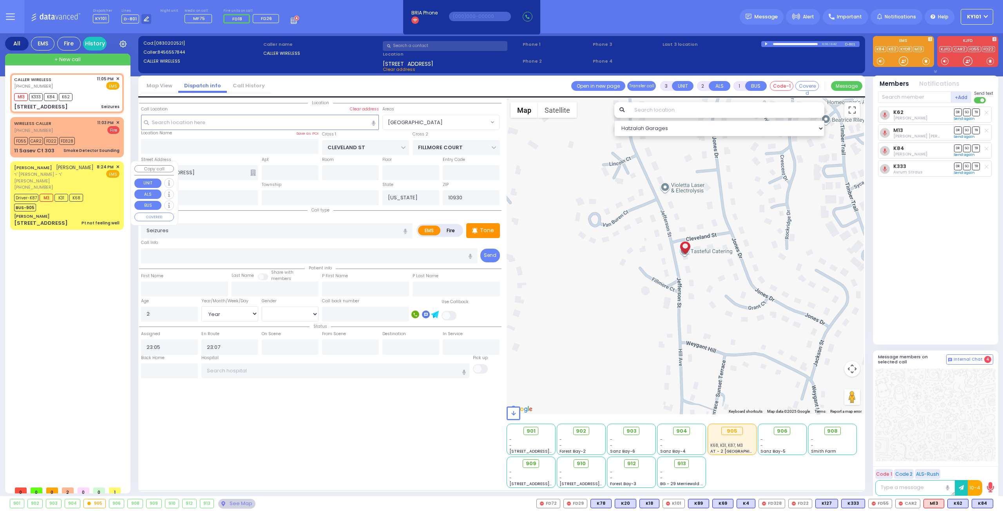
click at [63, 172] on div "[PERSON_NAME] [PERSON_NAME]" at bounding box center [54, 168] width 80 height 8
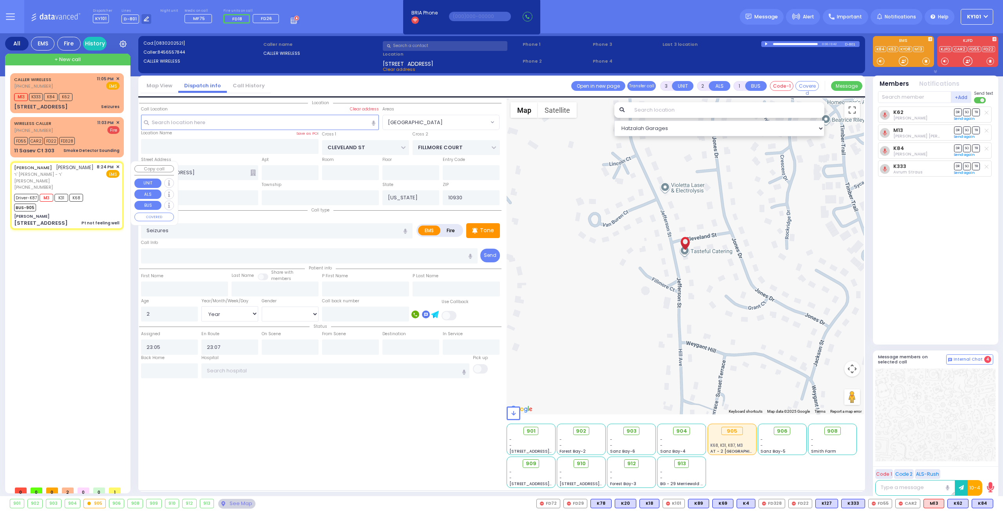
type input "6"
select select
type input "Pt not feeling well"
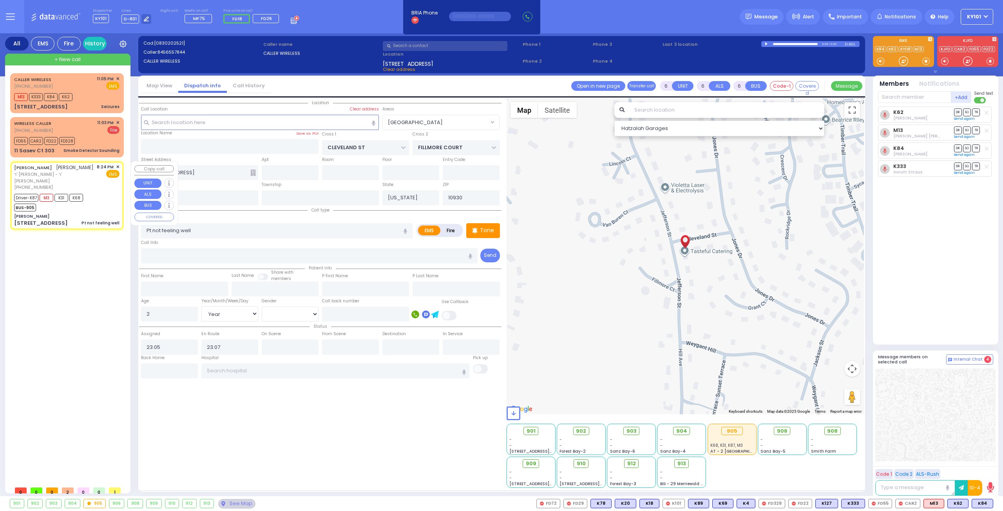
radio input "true"
type input "NAFTULA ZVI"
type input "OPENHEIM"
type input "Liba"
type input "[PERSON_NAME]"
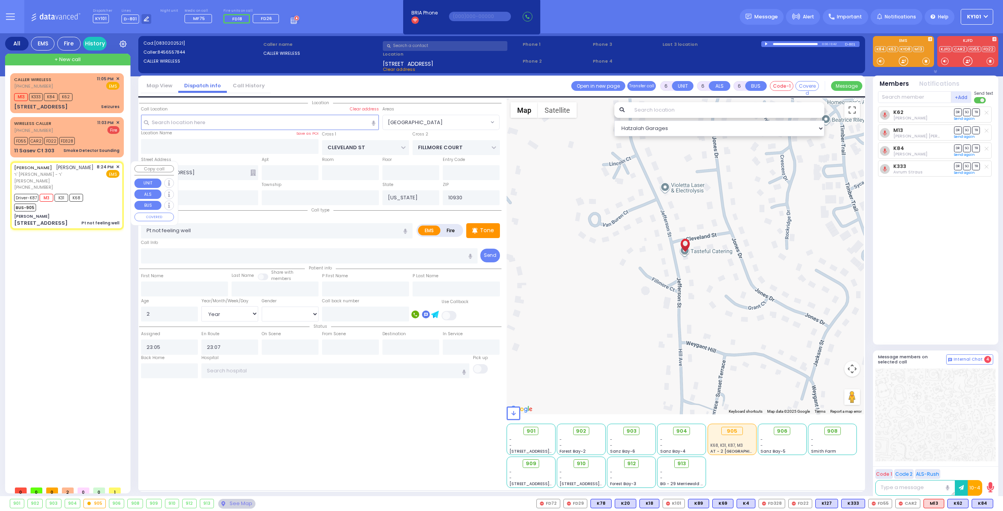
type input "25"
select select "Year"
select select "[DEMOGRAPHIC_DATA]"
type input "20:24"
type input "20:25"
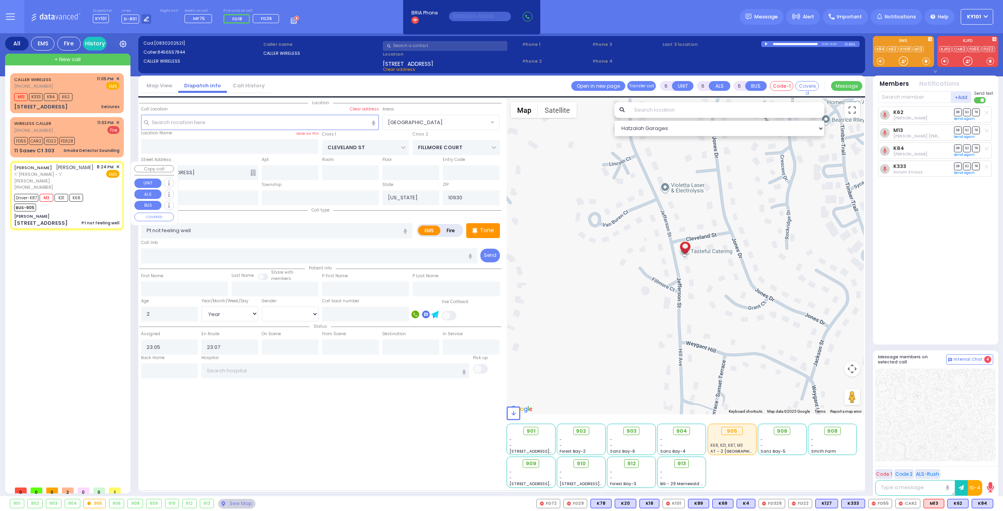
type input "20:31"
type input "20:50"
type input "21:33"
type input "[GEOGRAPHIC_DATA] [STREET_ADDRESS][PERSON_NAME]"
select select "Hatzalah Garages"
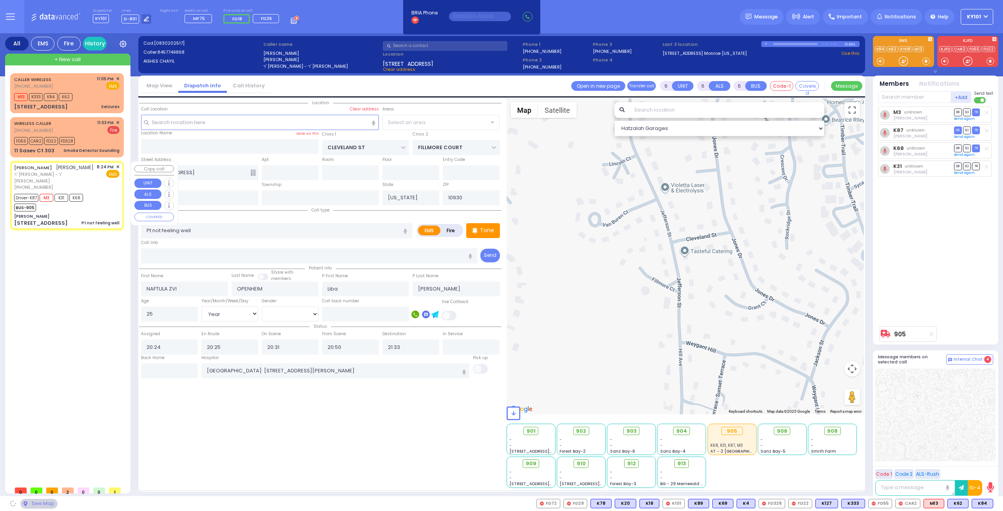
type input "[PERSON_NAME]"
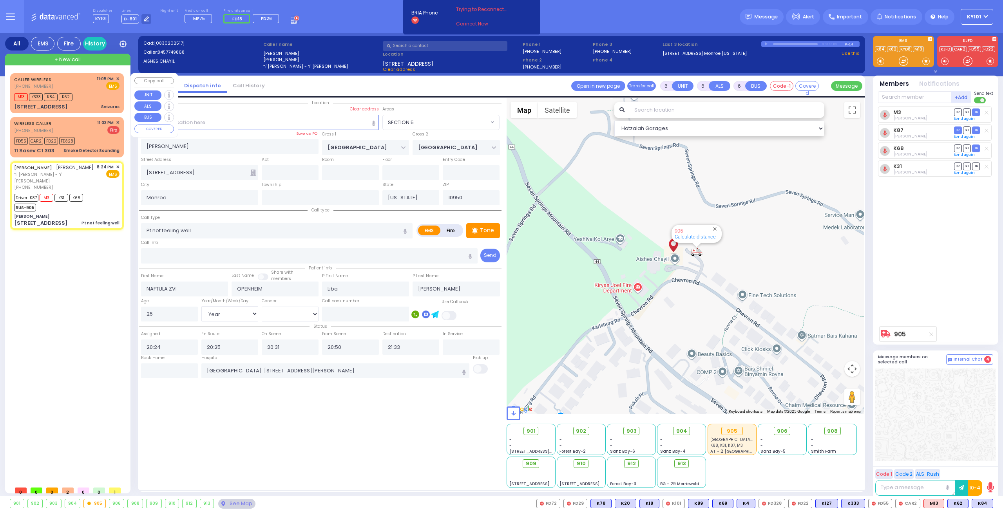
click at [91, 98] on div "M13 K333 K84 K62" at bounding box center [66, 96] width 105 height 10
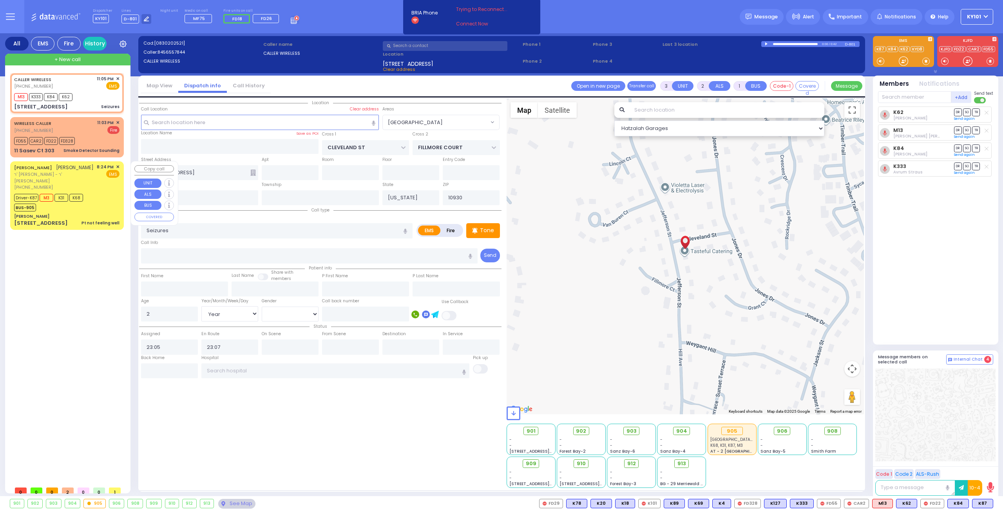
click at [66, 182] on span "ר' [PERSON_NAME] - ר' [PERSON_NAME]" at bounding box center [54, 177] width 80 height 13
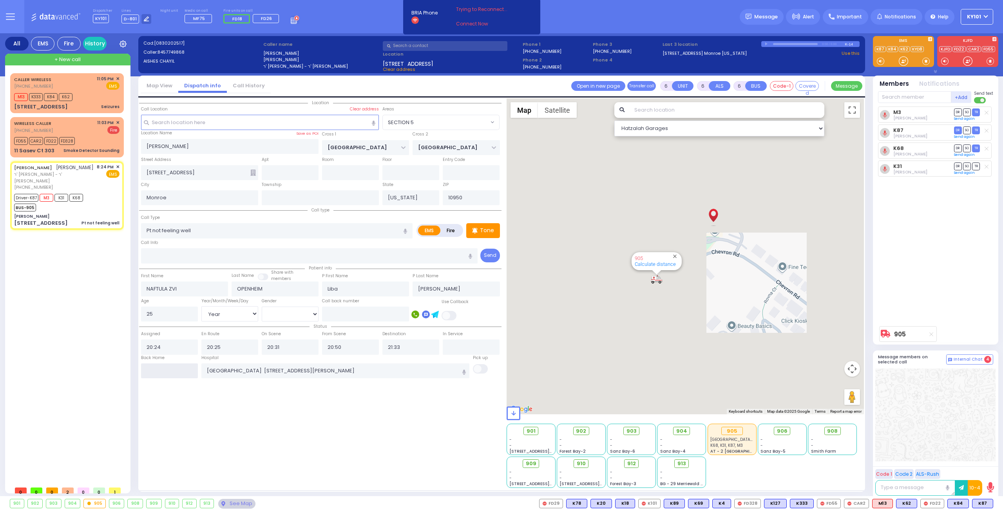
click at [172, 369] on input "text" at bounding box center [169, 371] width 57 height 15
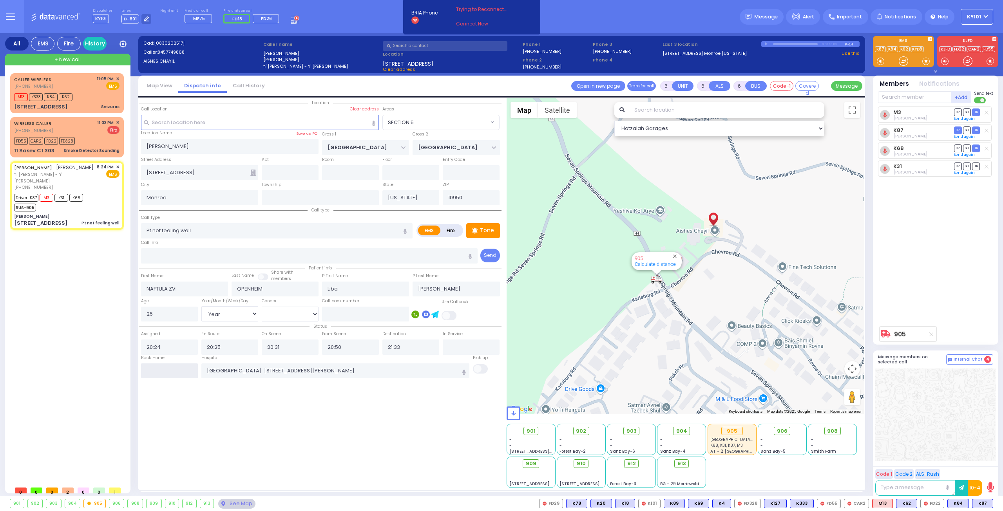
click at [172, 369] on input "text" at bounding box center [169, 371] width 57 height 15
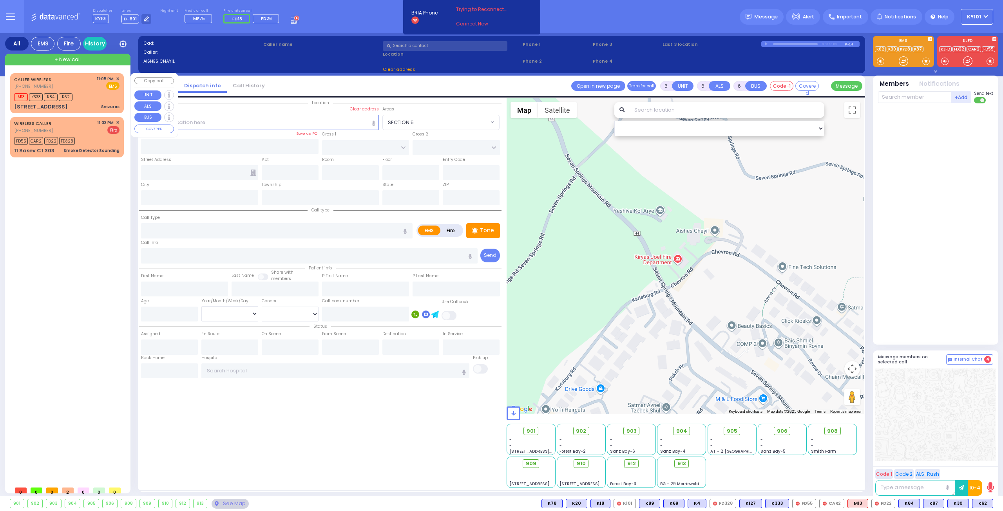
click at [78, 81] on div "CALLER WIRELESS [PHONE_NUMBER] 11:05 PM ✕ EMS" at bounding box center [66, 83] width 105 height 14
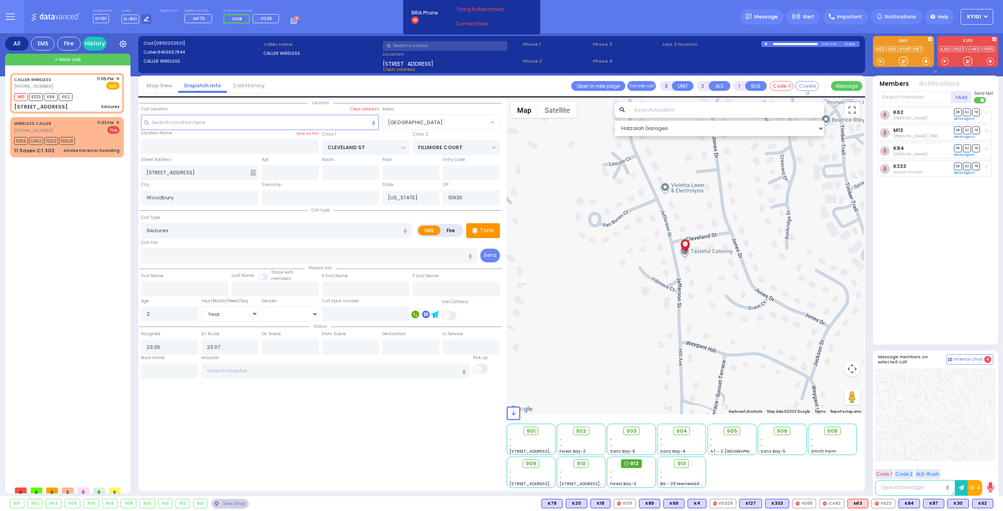
click at [630, 464] on span "912" at bounding box center [634, 464] width 9 height 8
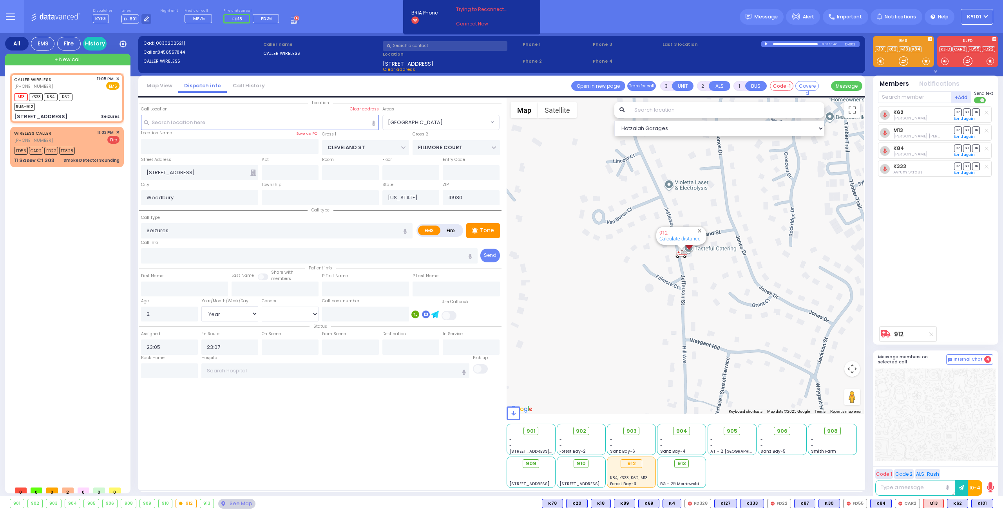
click at [258, 360] on div "Hospital [GEOGRAPHIC_DATA]" at bounding box center [335, 359] width 268 height 9
click at [249, 373] on input "text" at bounding box center [335, 371] width 268 height 15
click at [263, 346] on span "[STREET_ADDRESS]" at bounding box center [292, 350] width 167 height 8
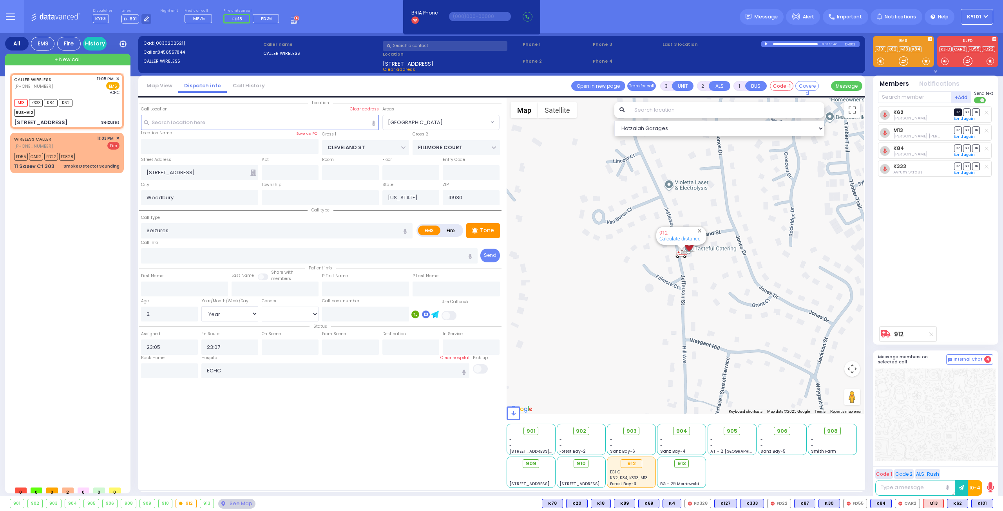
click at [955, 111] on span "DR" at bounding box center [958, 112] width 8 height 7
click at [361, 347] on input "text" at bounding box center [350, 347] width 57 height 15
click at [765, 18] on span "Message" at bounding box center [766, 17] width 24 height 8
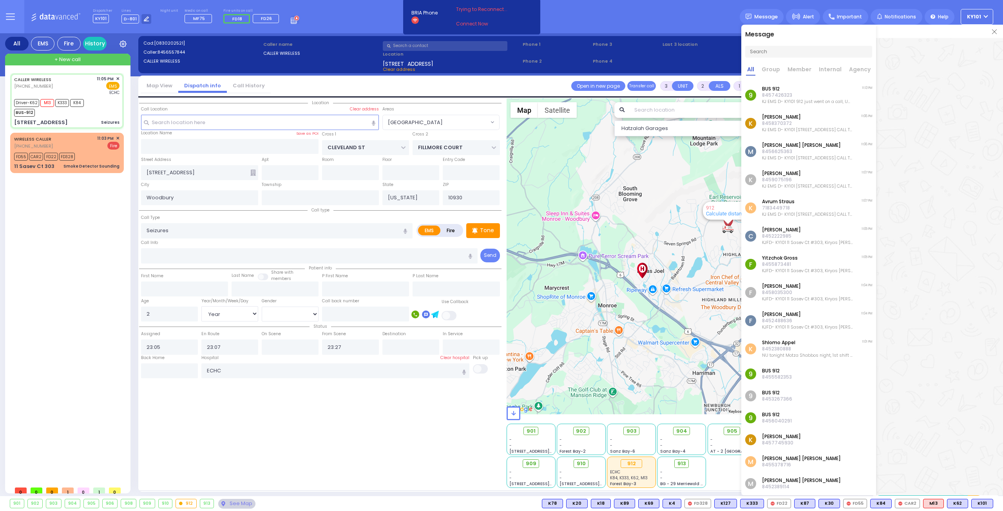
click at [995, 33] on img at bounding box center [994, 31] width 5 height 5
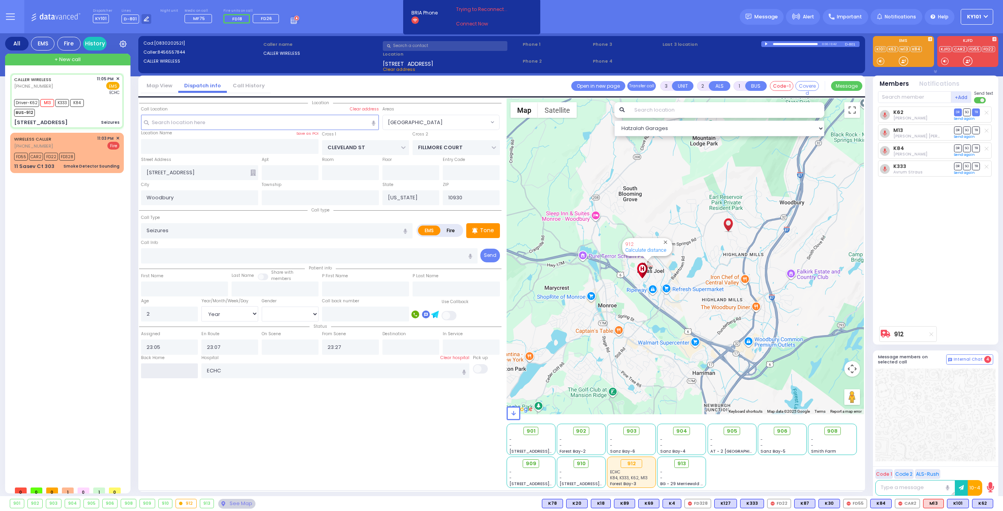
click at [189, 372] on input "text" at bounding box center [169, 371] width 57 height 15
click at [188, 372] on input "text" at bounding box center [169, 371] width 57 height 15
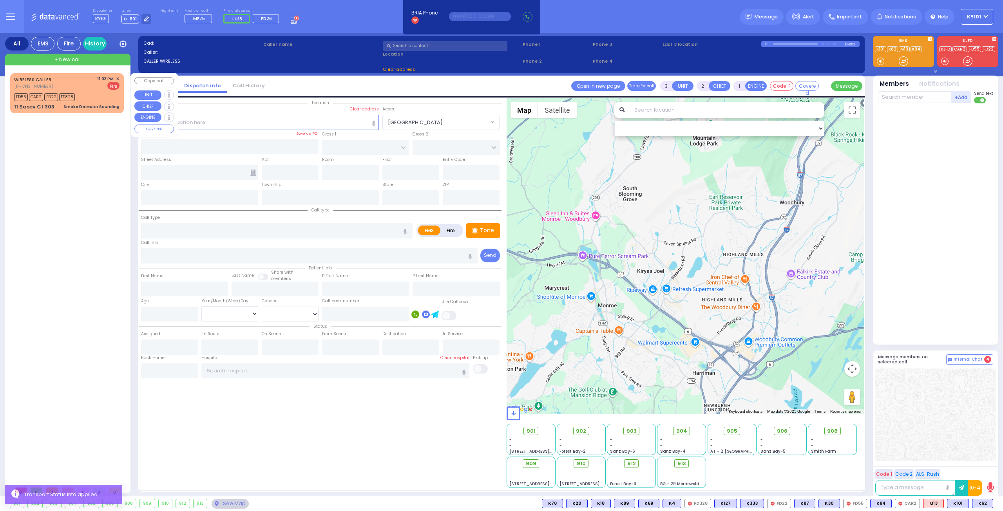
click at [87, 89] on div "WIRELESS CALLER [PHONE_NUMBER] 11:03 PM ✕ Fire" at bounding box center [66, 83] width 105 height 14
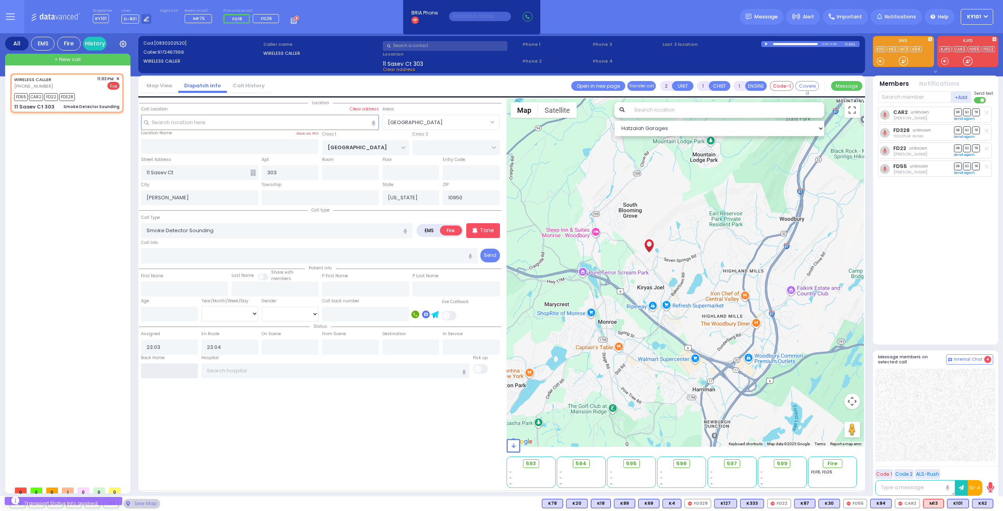
click at [171, 368] on input "text" at bounding box center [169, 371] width 57 height 15
click at [171, 369] on input "text" at bounding box center [169, 371] width 57 height 15
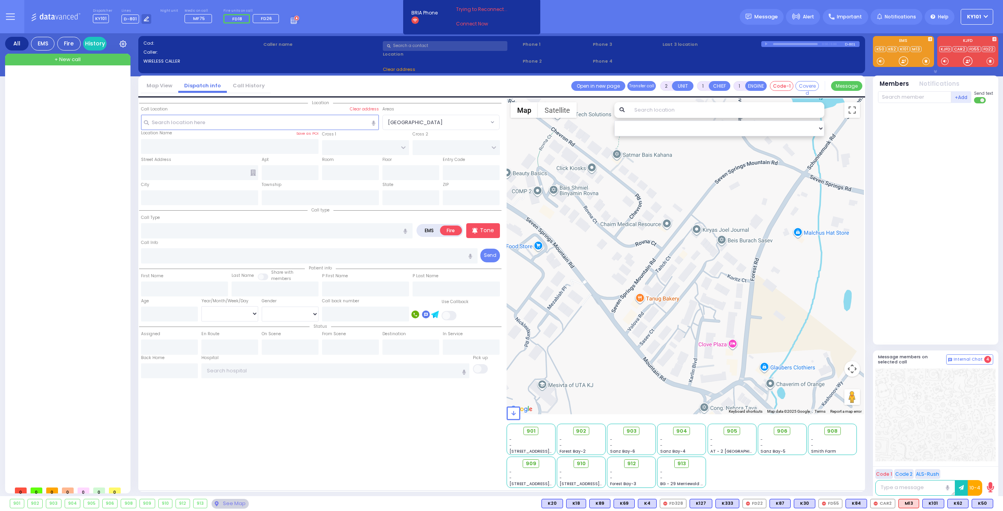
select select
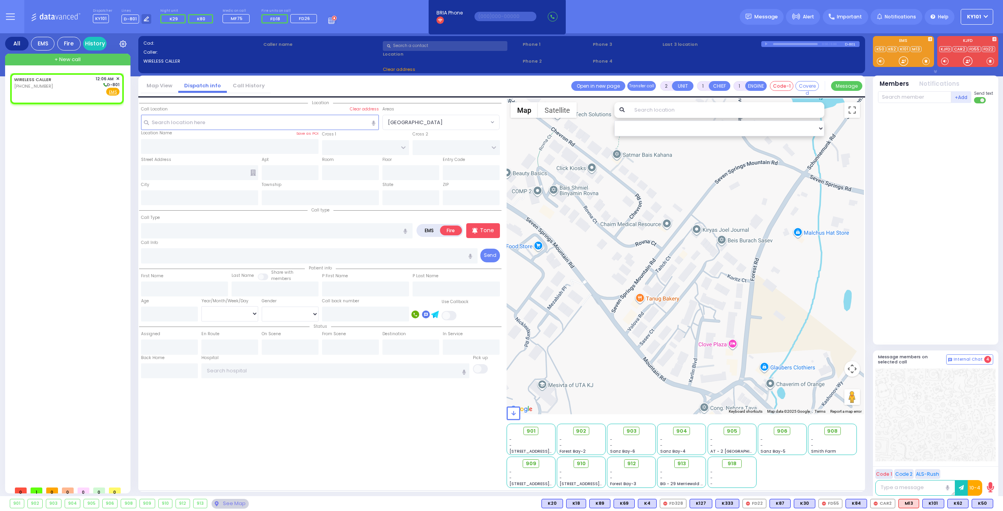
select select
radio input "true"
select select
type input "00:06"
select select "Hatzalah Garages"
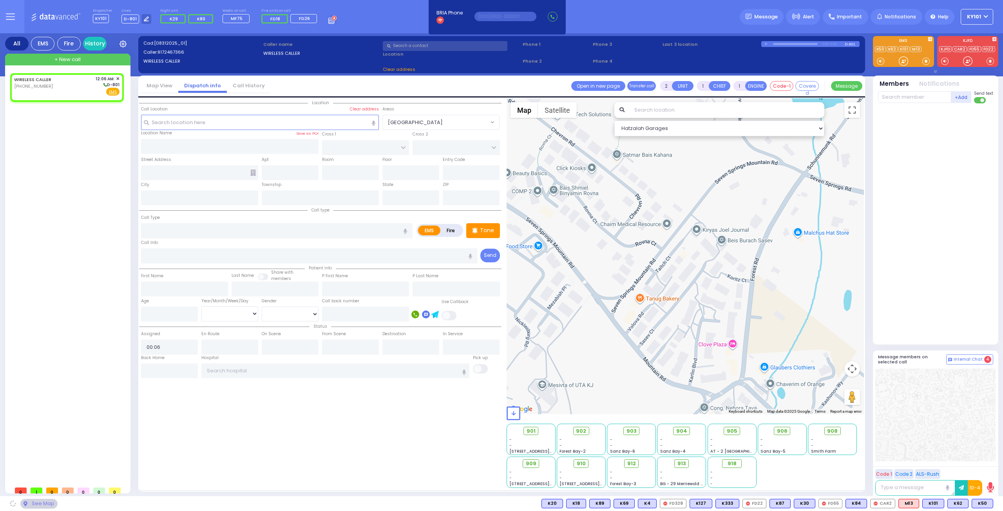
select select
radio input "true"
select select
select select "Hatzalah Garages"
select select
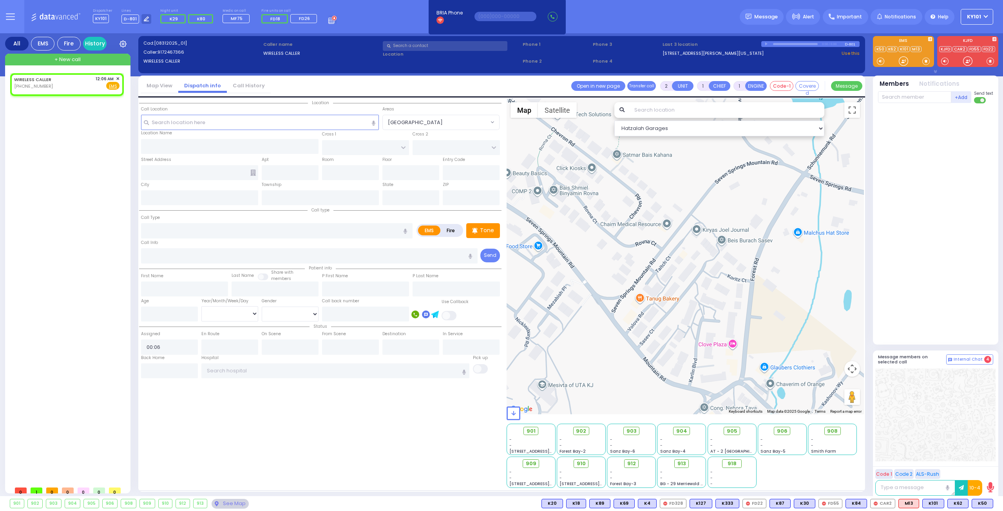
radio input "true"
select select
select select "Hatzalah Garages"
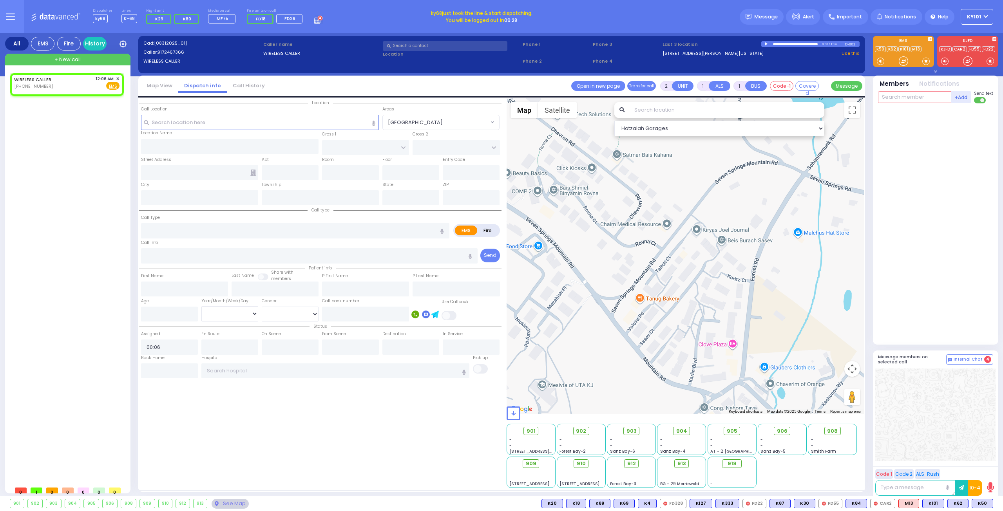
click at [905, 100] on input "text" at bounding box center [914, 97] width 73 height 12
type input "car2"
click at [925, 112] on div "CAR2 Isaac Friedman" at bounding box center [936, 114] width 112 height 14
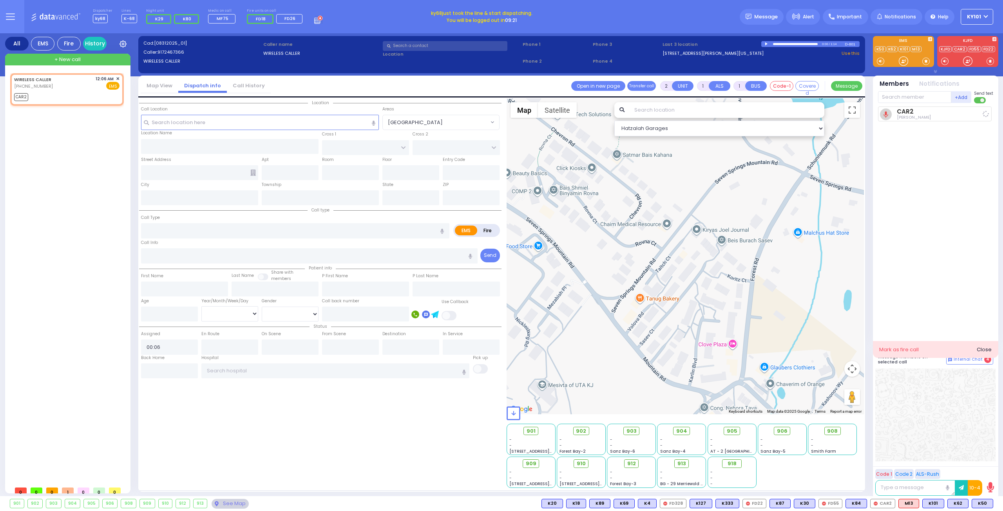
select select
radio input "true"
select select
type input "00:09"
select select "Hatzalah Garages"
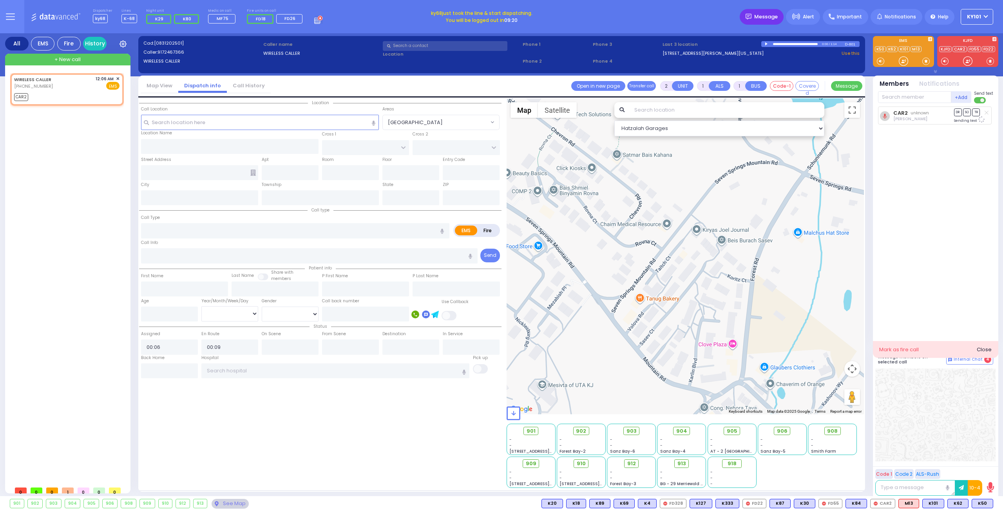
click at [761, 16] on span "Message" at bounding box center [766, 17] width 24 height 8
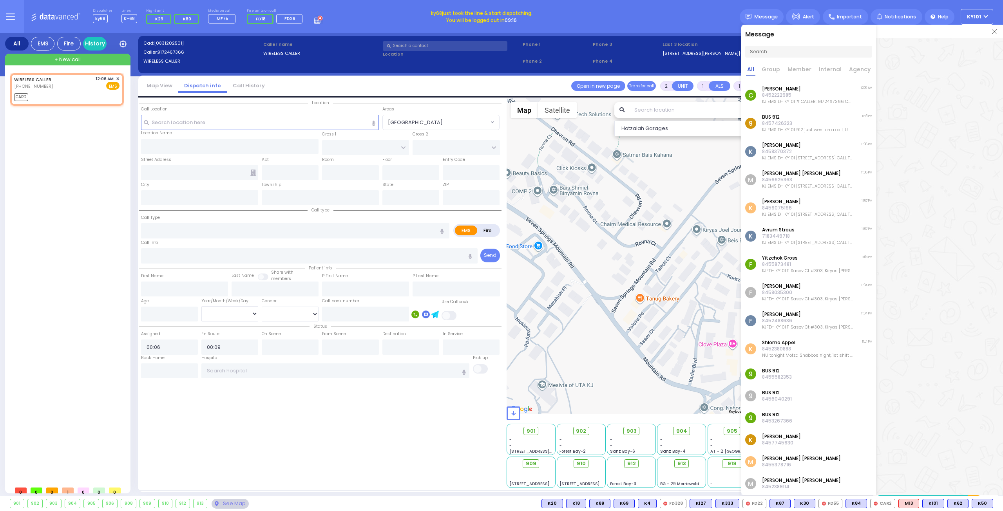
click at [802, 95] on p "8452222985" at bounding box center [807, 95] width 91 height 6
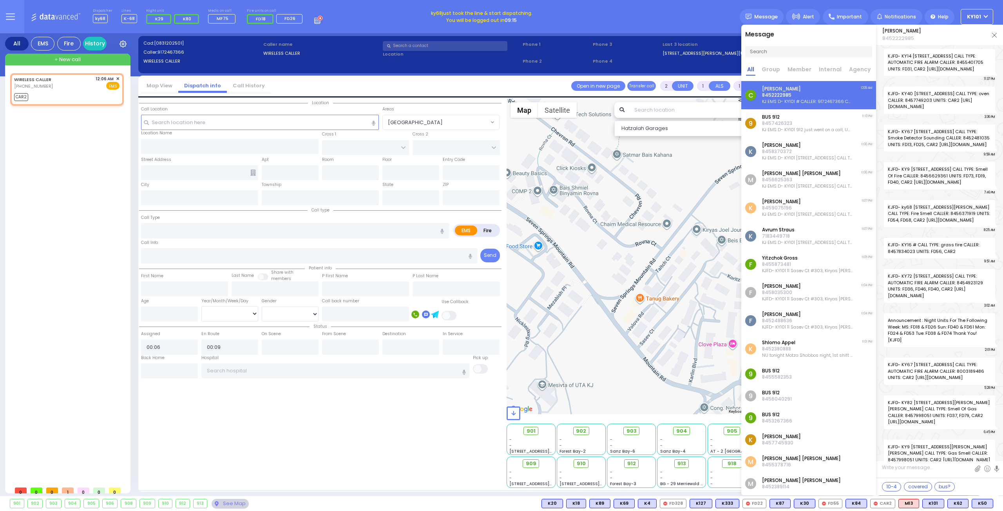
scroll to position [34526, 0]
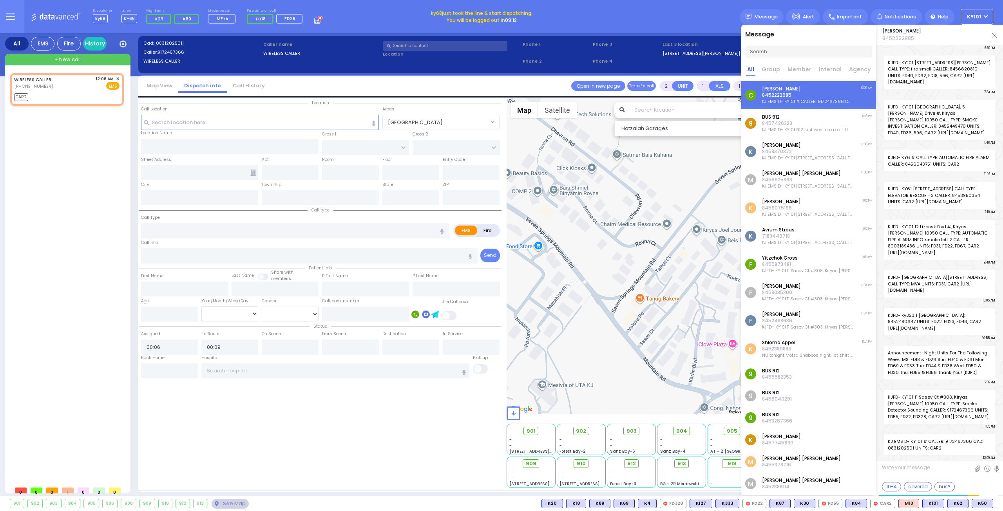
click at [994, 36] on img at bounding box center [994, 35] width 5 height 5
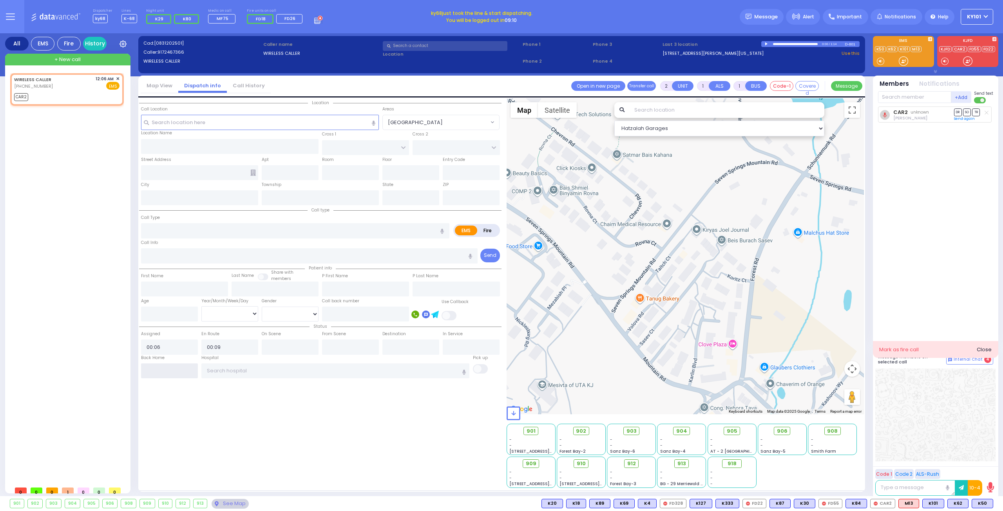
click at [163, 365] on input "text" at bounding box center [169, 371] width 57 height 15
type input "00:09"
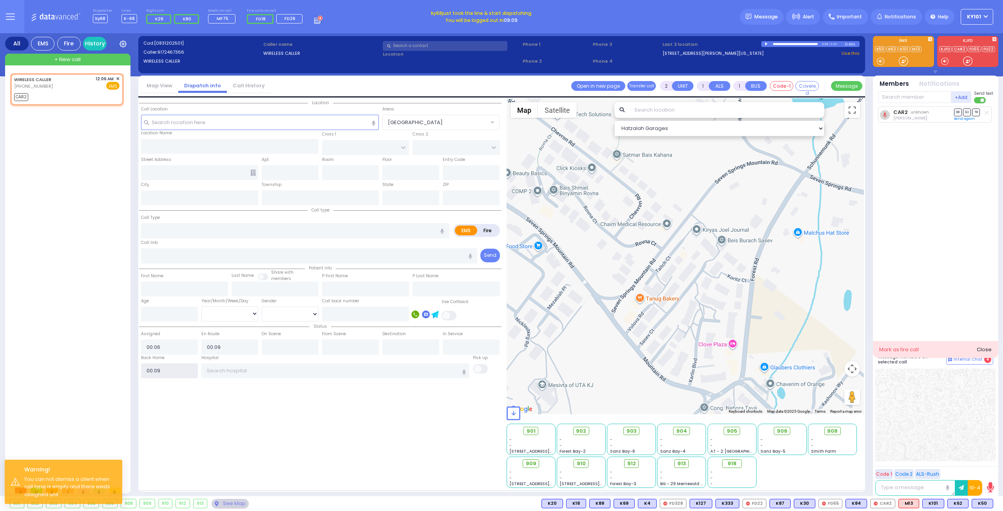
select select
radio input "true"
select select
select select "Hatzalah Garages"
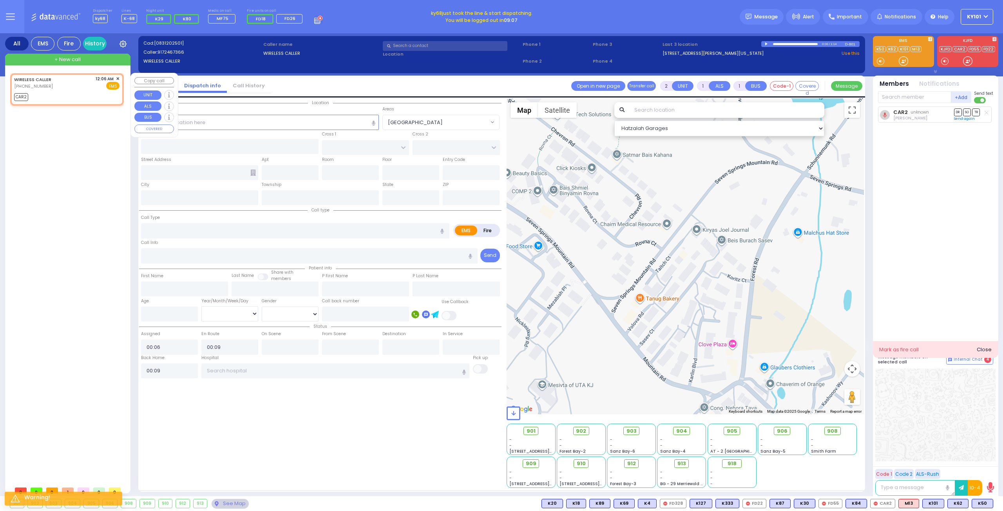
click at [119, 78] on span "✕" at bounding box center [118, 79] width 4 height 7
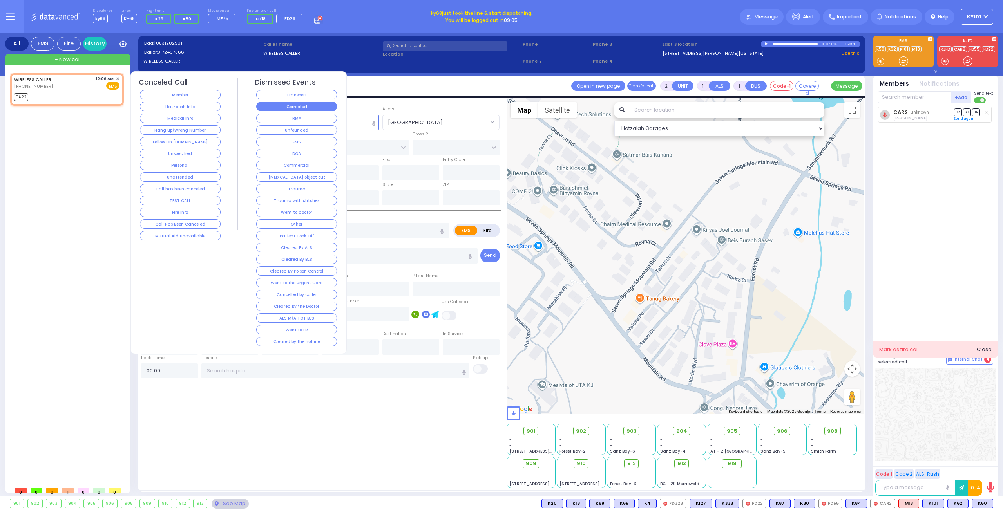
click at [297, 102] on button "Corrected" at bounding box center [296, 106] width 81 height 9
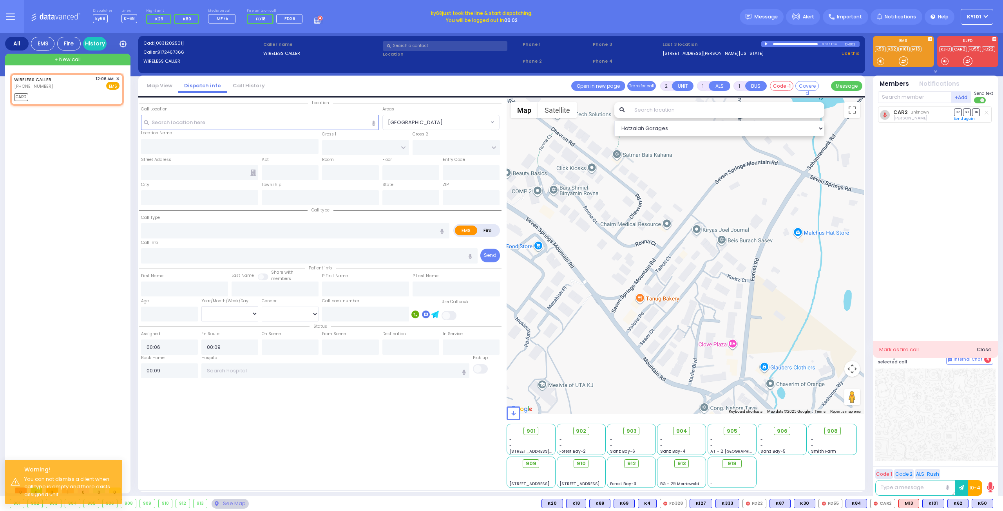
click at [214, 239] on div "Call Info" at bounding box center [309, 251] width 337 height 25
click at [214, 232] on input "text" at bounding box center [295, 230] width 308 height 15
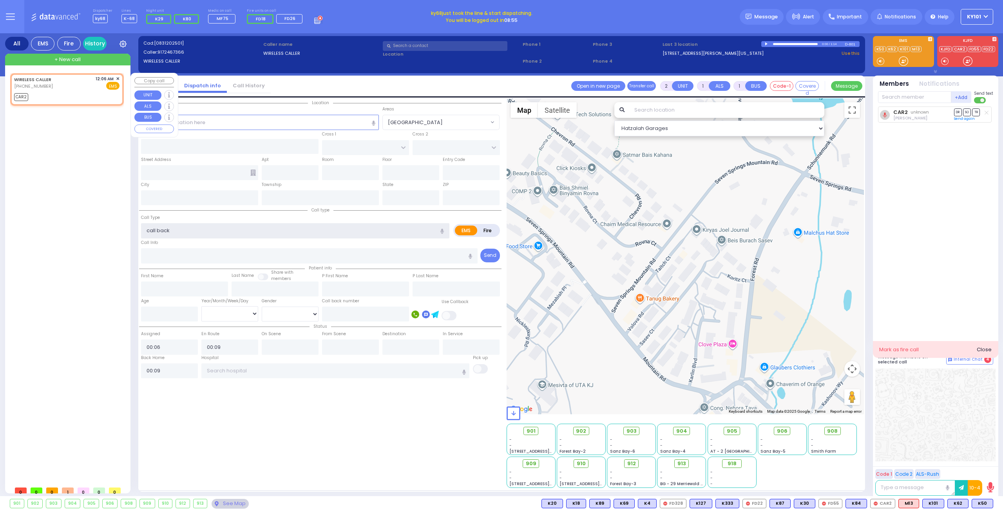
type input "call back"
click at [118, 77] on span "✕" at bounding box center [118, 79] width 4 height 7
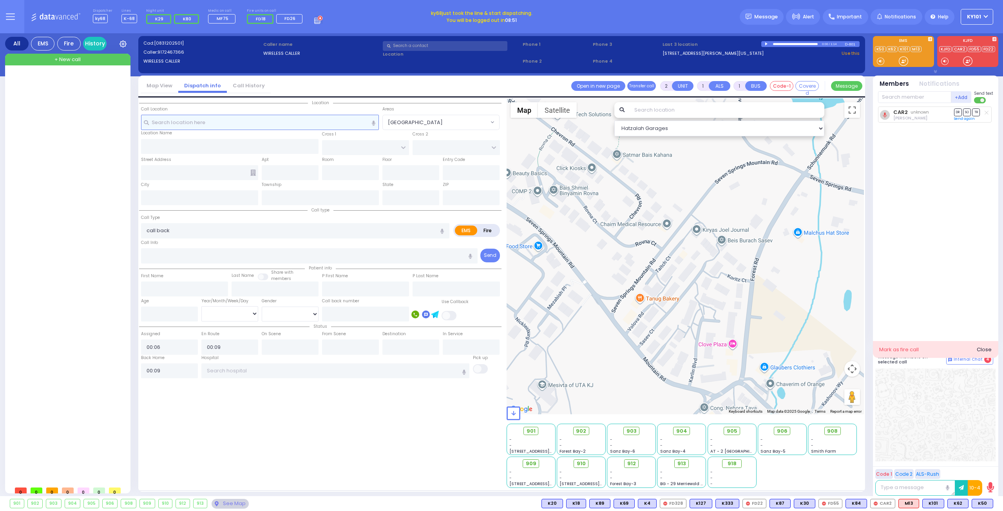
select select
radio input "true"
select select
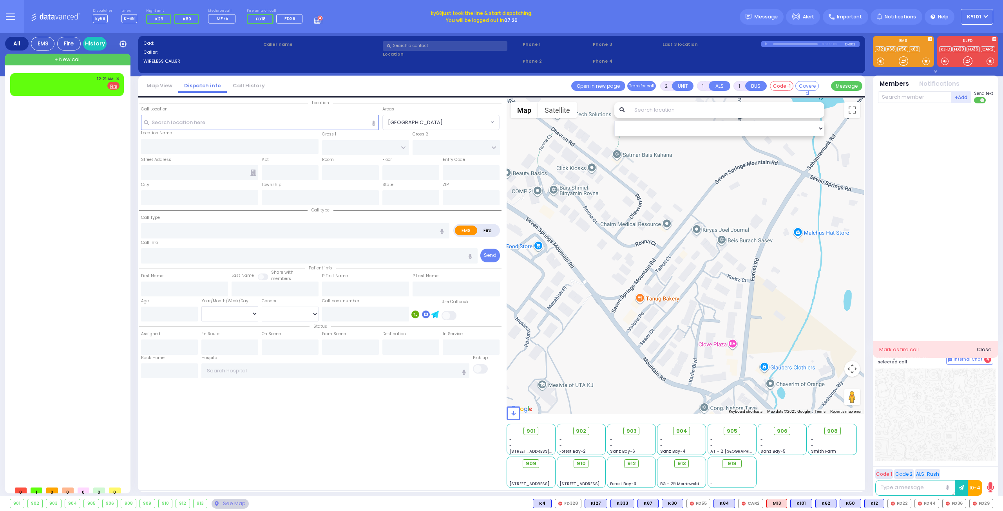
select select
type input "smo"
radio input "false"
radio input "true"
select select
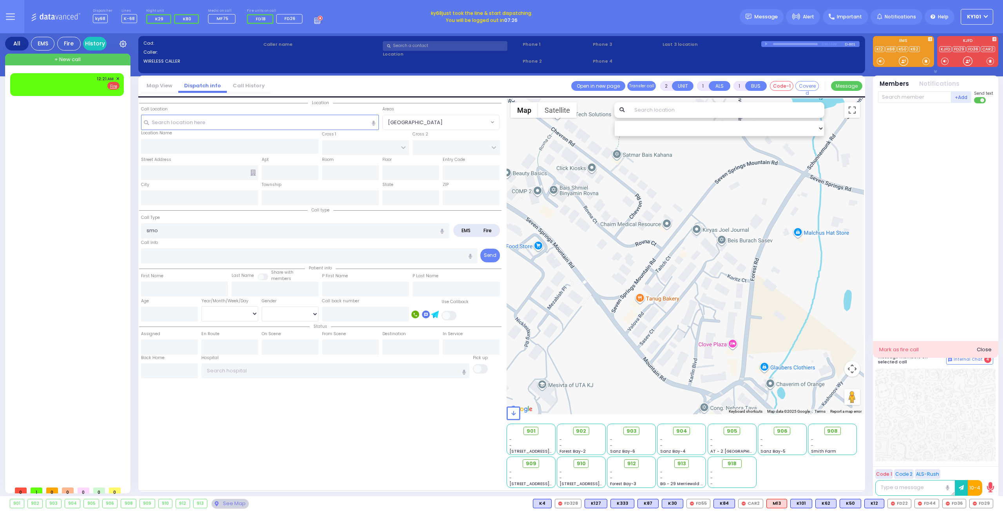
type input "00:21"
select select
type input "SMOKE DETECTOR INVESTIGATION"
radio input "true"
select select
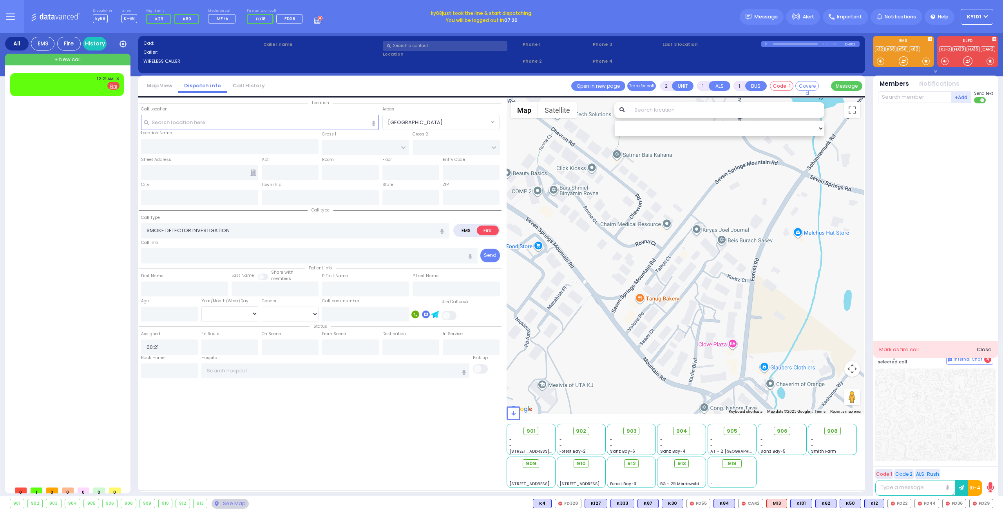
select select
radio input "true"
select select
type input "SCHUNNEMUNK RD"
type input "3 Lizensk Boulevard"
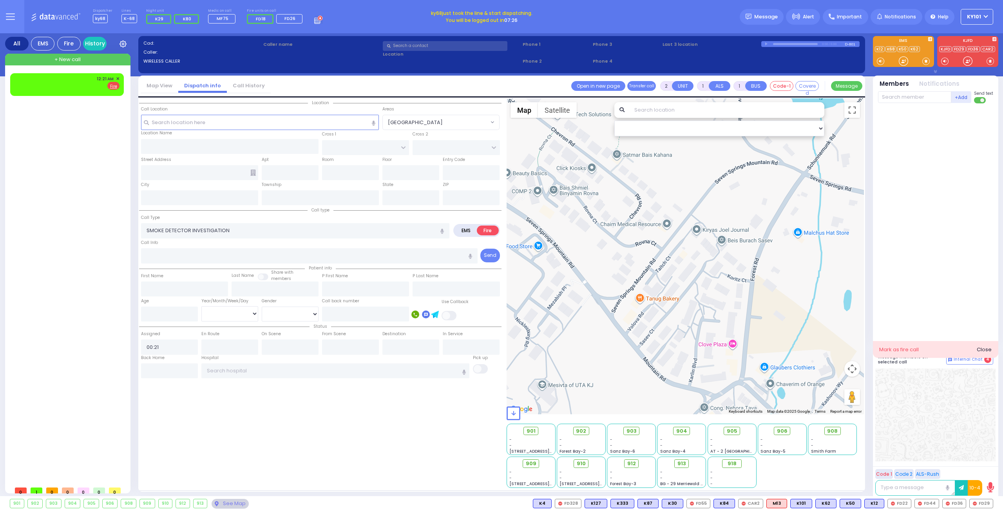
type input "Monroe"
type input "[US_STATE]"
type input "10950"
radio input "true"
select select
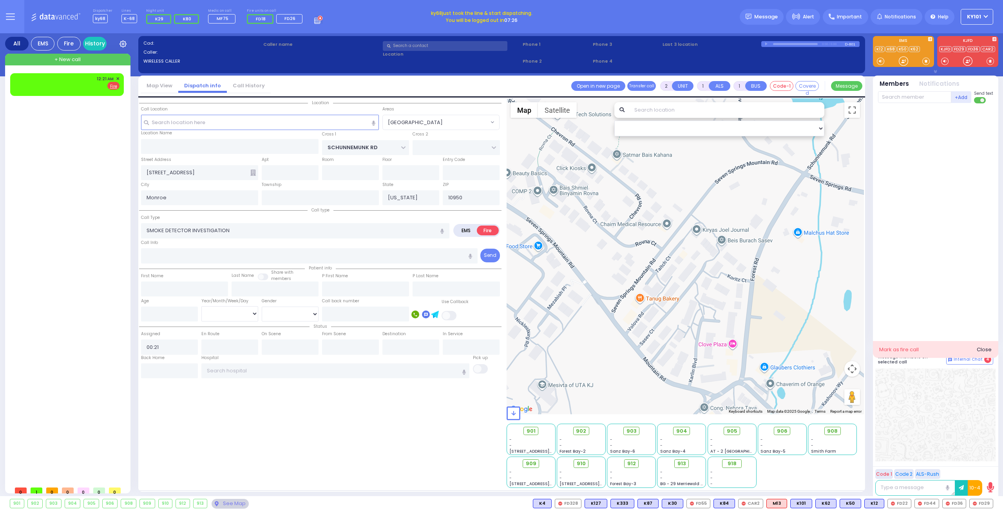
type input "00:22"
radio input "true"
select select
select select "[GEOGRAPHIC_DATA]"
select select "Hatzalah Garages"
